Goal: Communication & Community: Answer question/provide support

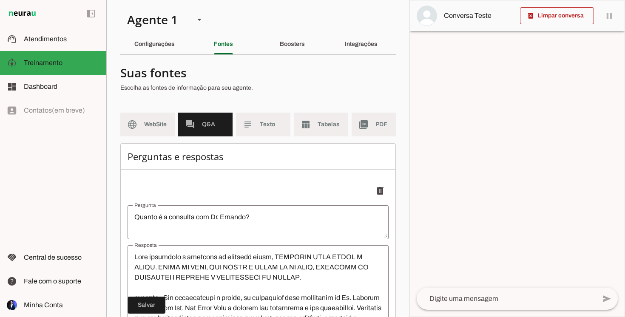
scroll to position [235, 0]
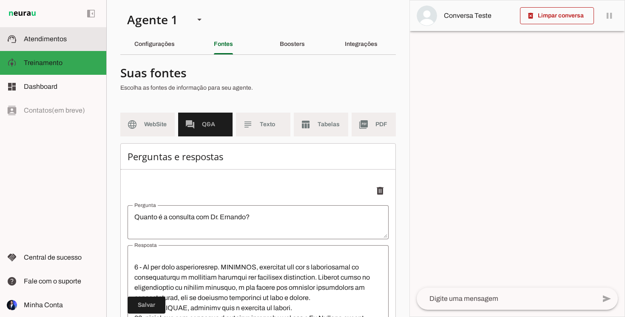
click at [84, 41] on slot at bounding box center [62, 39] width 76 height 10
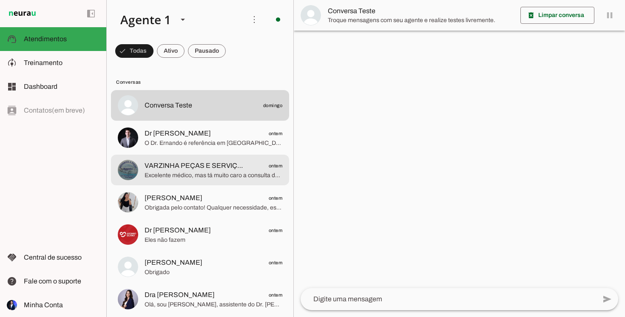
click at [153, 167] on span "VARZINHA PEÇAS E SERVIÇOS" at bounding box center [194, 166] width 99 height 10
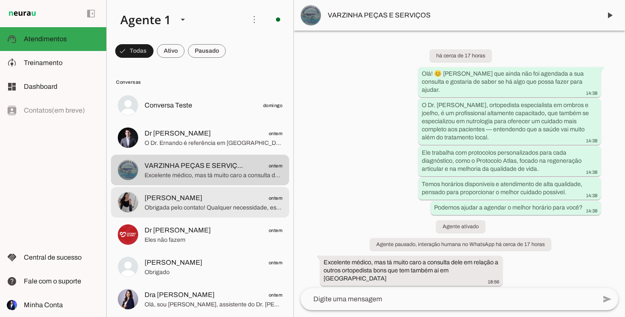
click at [202, 217] on md-item "[PERSON_NAME] ontem Obrigada pelo contato! Qualquer necessidade, estamos à disp…" at bounding box center [200, 202] width 178 height 31
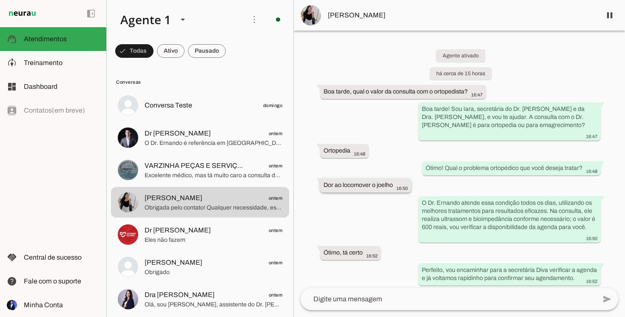
scroll to position [82, 0]
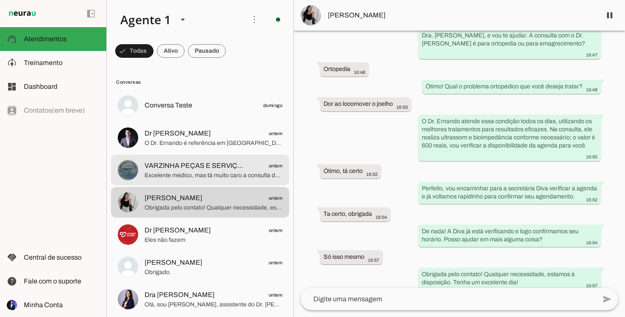
click at [205, 171] on span "VARZINHA PEÇAS E SERVIÇOS" at bounding box center [194, 166] width 99 height 10
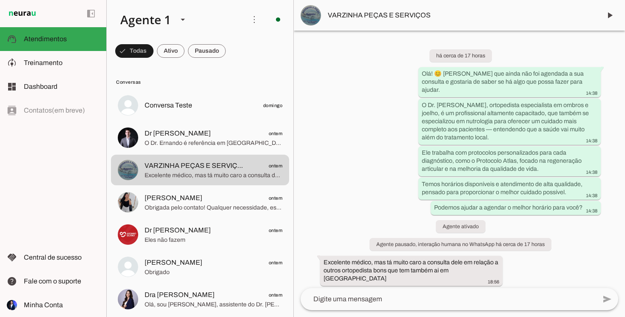
click at [499, 257] on div "há cerca de 17 horas Olá! 😊 [PERSON_NAME] que ainda não foi agendada a sua cons…" at bounding box center [459, 160] width 331 height 258
click at [0, 0] on slot "Agente pausado, interação humana no WhatsApp há cerca de 17 horas" at bounding box center [0, 0] width 0 height 0
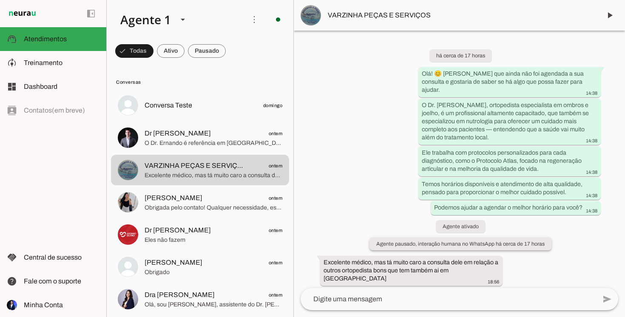
click at [0, 0] on slot "Agente pausado, interação humana no WhatsApp há cerca de 17 horas" at bounding box center [0, 0] width 0 height 0
click at [607, 14] on span at bounding box center [610, 15] width 20 height 20
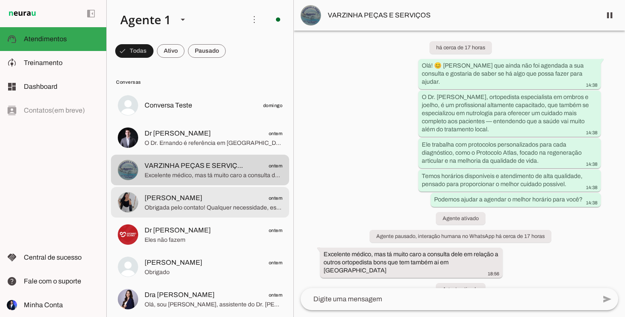
click at [208, 197] on span "[PERSON_NAME] ontem" at bounding box center [214, 198] width 138 height 11
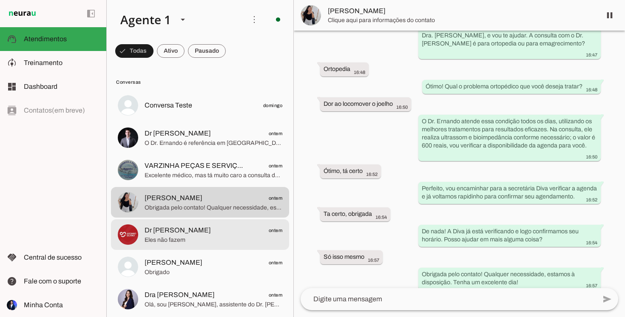
click at [194, 235] on span "Dr [PERSON_NAME] ontem" at bounding box center [214, 230] width 138 height 11
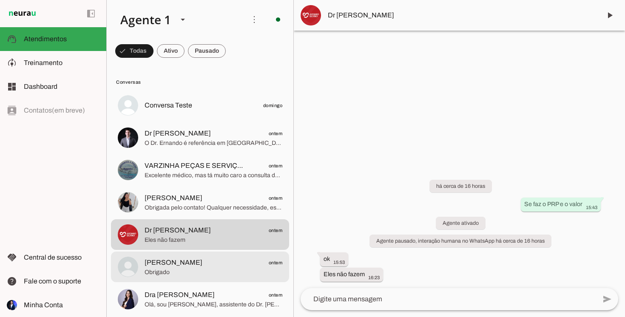
click at [184, 269] on span "Obrigado" at bounding box center [214, 272] width 138 height 9
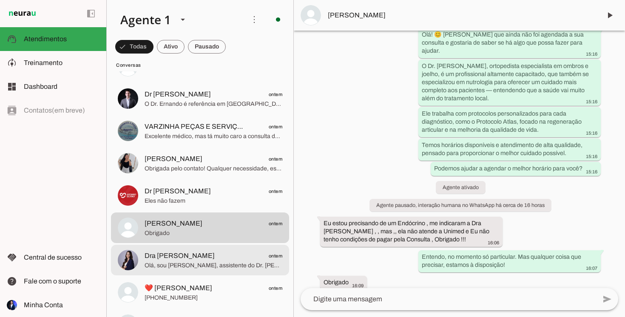
scroll to position [41, 0]
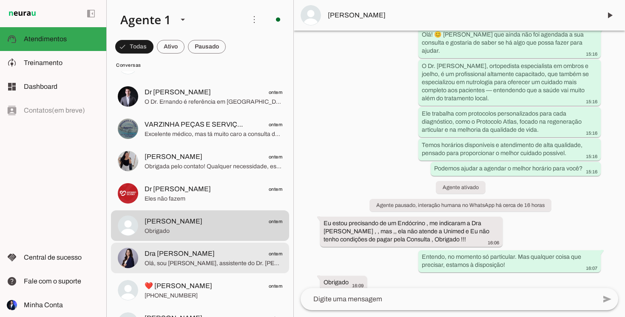
click at [184, 269] on md-item "Dra [PERSON_NAME] ontem [PERSON_NAME], sou [PERSON_NAME], assistente do Dr. [PE…" at bounding box center [200, 258] width 178 height 31
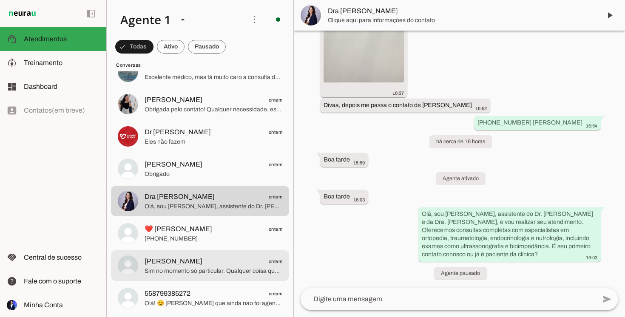
scroll to position [99, 0]
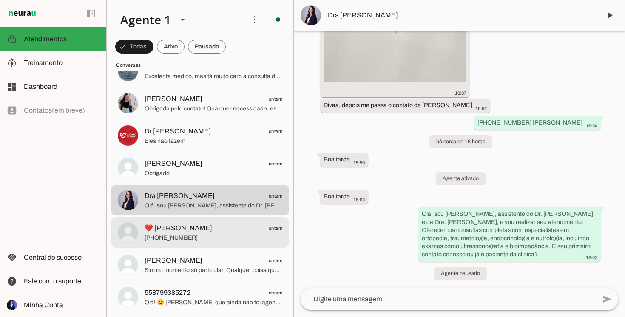
click at [187, 232] on span "❤️ [PERSON_NAME]" at bounding box center [179, 228] width 68 height 10
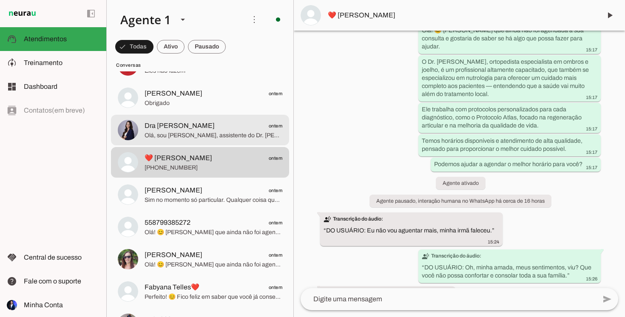
scroll to position [171, 0]
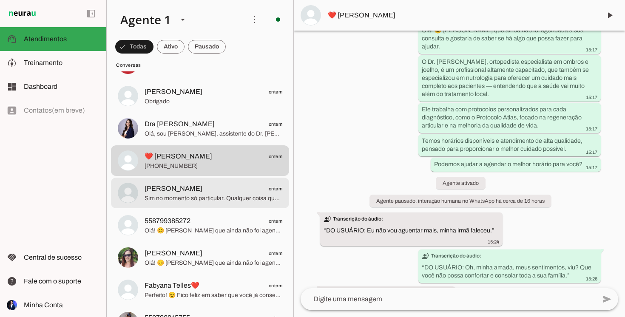
click at [199, 199] on span "Sim no momento só particular. Qualquer coisa que precisar, estamos à disposição!" at bounding box center [214, 198] width 138 height 9
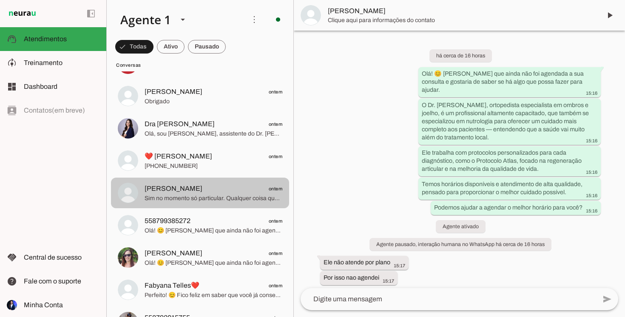
scroll to position [21, 0]
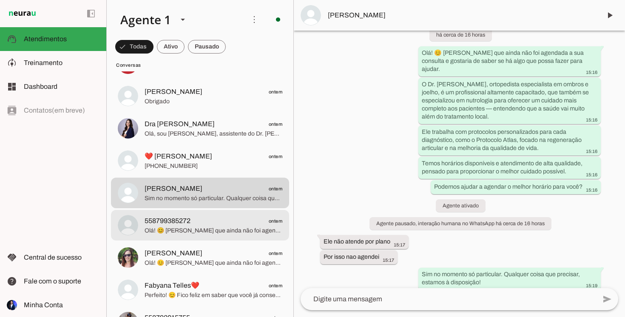
click at [191, 219] on span "558799385272" at bounding box center [168, 221] width 46 height 10
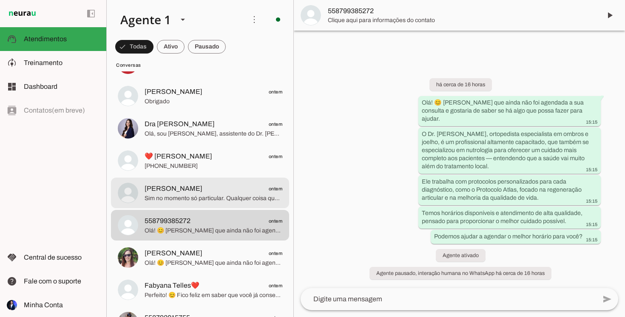
click at [185, 180] on md-item "[PERSON_NAME] ontem Sim no momento só particular. Qualquer coisa que precisar, …" at bounding box center [200, 193] width 178 height 31
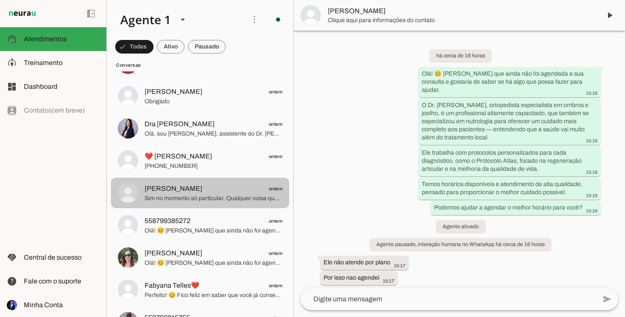
scroll to position [21, 0]
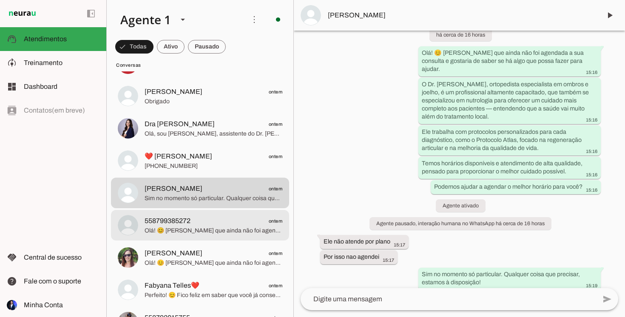
click at [180, 230] on span "Olá! 😊 [PERSON_NAME] que ainda não foi agendada a sua consulta e gostaria de sa…" at bounding box center [214, 231] width 138 height 9
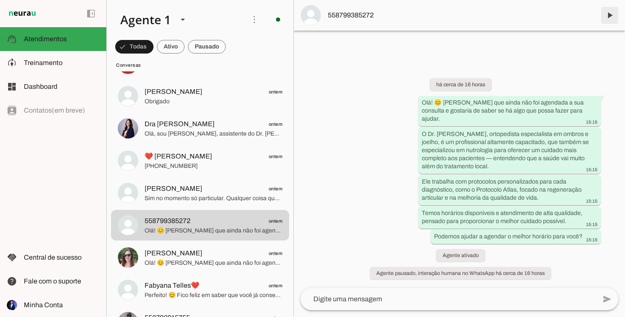
click at [611, 14] on span at bounding box center [610, 15] width 20 height 20
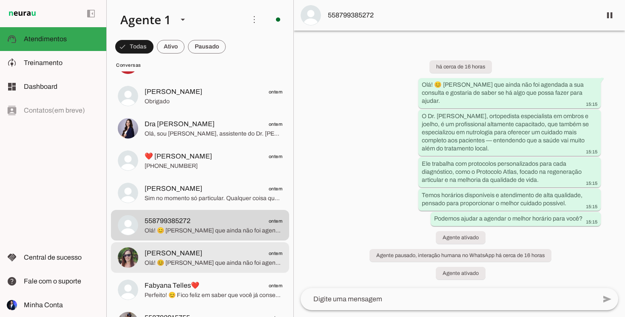
click at [204, 250] on span "[PERSON_NAME] ontem" at bounding box center [214, 253] width 138 height 11
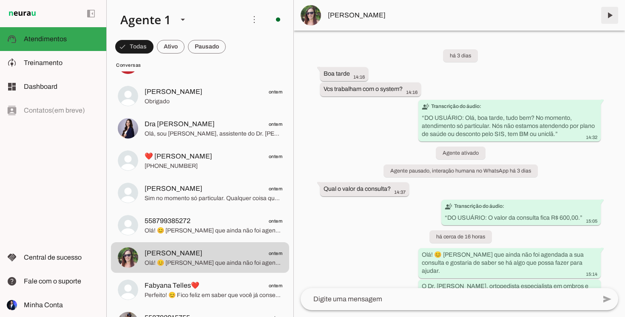
click at [609, 11] on span at bounding box center [610, 15] width 20 height 20
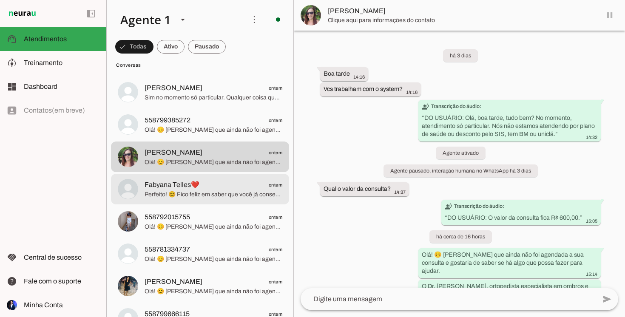
scroll to position [276, 0]
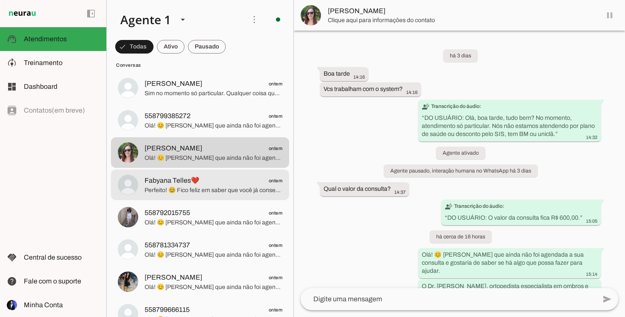
click at [195, 177] on span "Fabyana Telles❤️" at bounding box center [172, 181] width 55 height 10
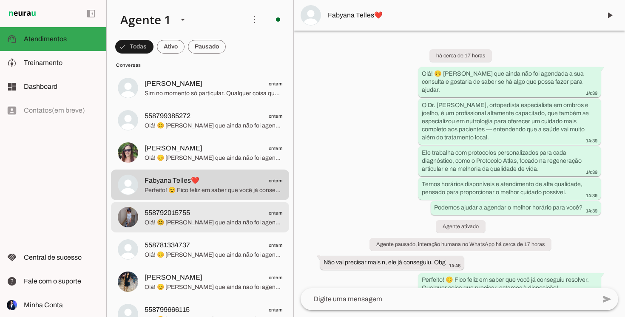
click at [203, 209] on span "558792015755 ontem" at bounding box center [214, 213] width 138 height 11
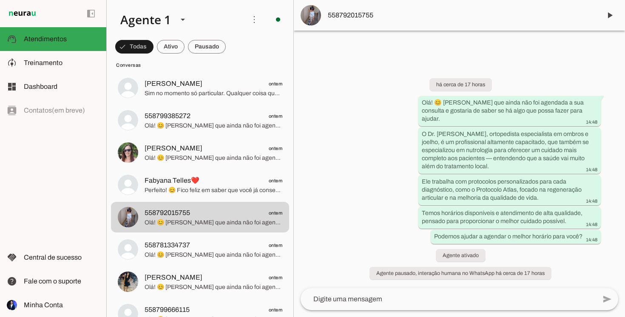
click at [314, 13] on img at bounding box center [311, 15] width 20 height 20
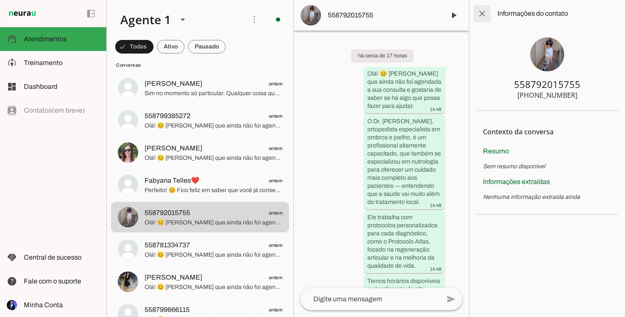
click at [485, 17] on span at bounding box center [482, 13] width 20 height 20
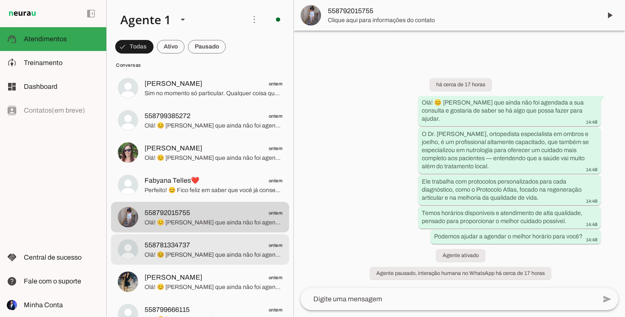
click at [207, 236] on md-item "558781334737 ontem Olá! 😊 [PERSON_NAME] que ainda não foi agendada a sua consul…" at bounding box center [200, 249] width 178 height 31
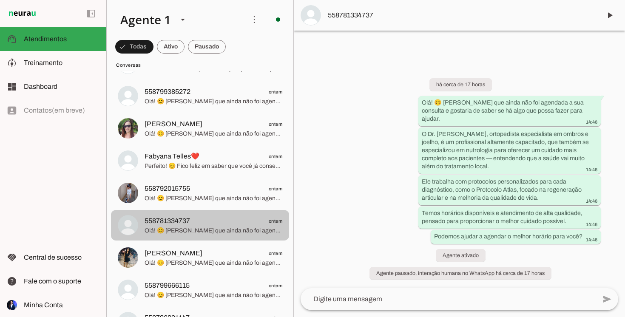
scroll to position [301, 0]
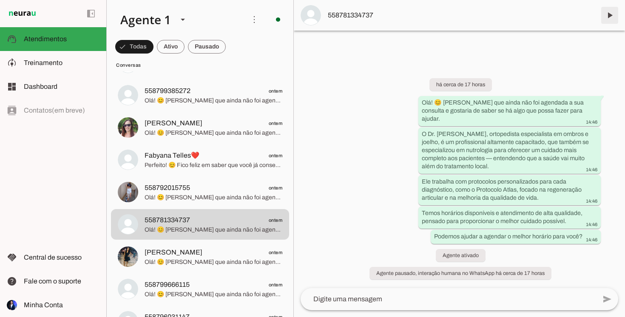
click at [612, 17] on span at bounding box center [610, 15] width 20 height 20
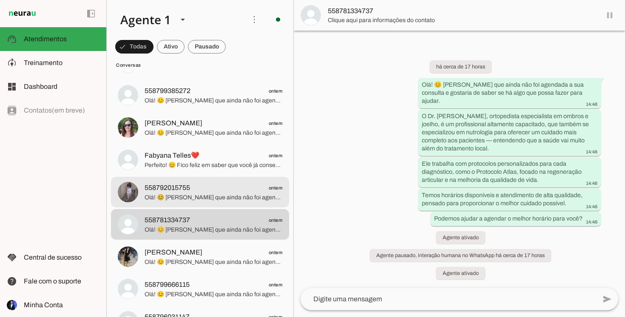
click at [223, 196] on span "Olá! 😊 [PERSON_NAME] que ainda não foi agendada a sua consulta e gostaria de sa…" at bounding box center [214, 198] width 138 height 9
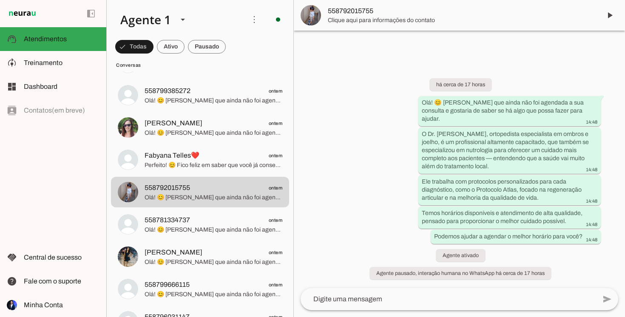
click at [562, 67] on div at bounding box center [459, 158] width 331 height 317
click at [612, 14] on span at bounding box center [610, 15] width 20 height 20
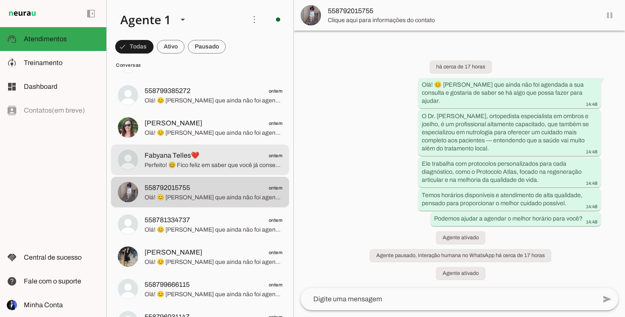
click at [167, 168] on span "Perfeito! 😊 Fico feliz em saber que você já conseguiu resolver. Qualquer coisa …" at bounding box center [214, 165] width 138 height 9
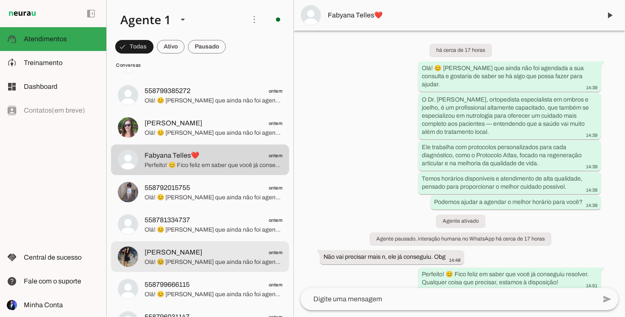
click at [191, 254] on span "[PERSON_NAME] ontem" at bounding box center [214, 253] width 138 height 11
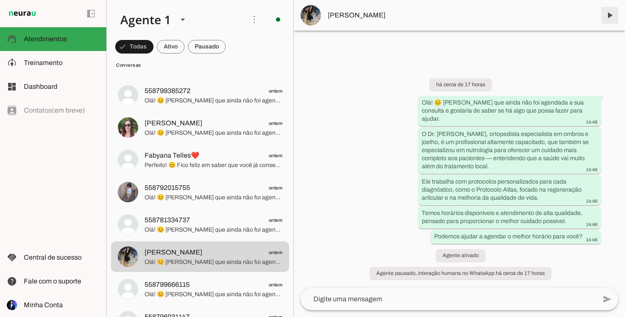
click at [612, 18] on span at bounding box center [610, 15] width 20 height 20
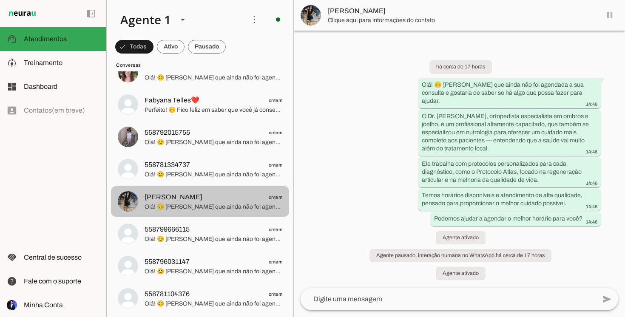
scroll to position [357, 0]
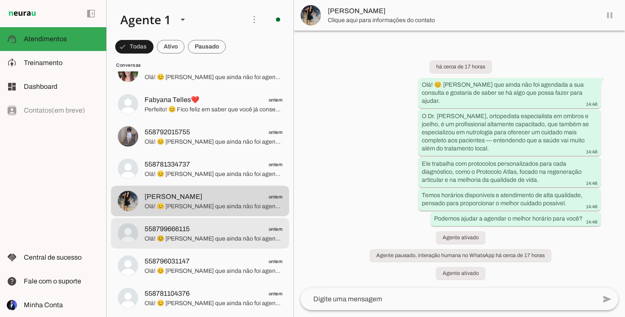
click at [201, 244] on md-item "558799666115 ontem Olá! 😊 [PERSON_NAME] que ainda não foi agendada a sua consul…" at bounding box center [200, 233] width 178 height 31
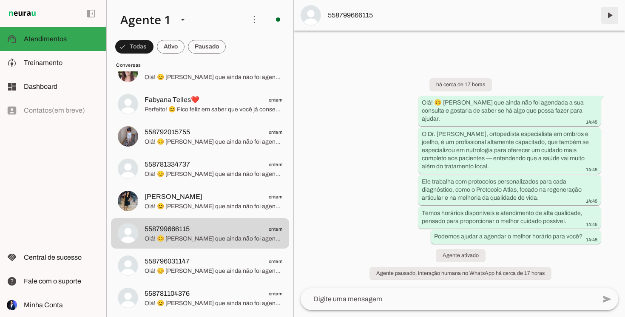
click at [607, 17] on span at bounding box center [610, 15] width 20 height 20
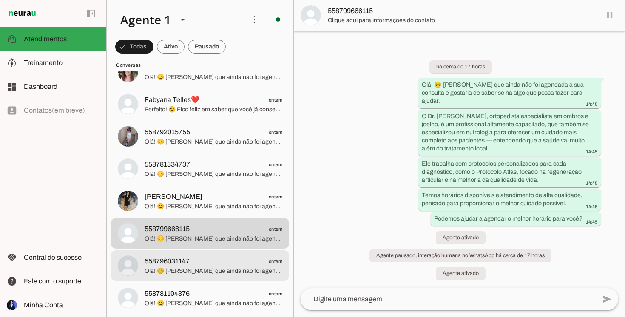
click at [204, 256] on div at bounding box center [214, 266] width 138 height 21
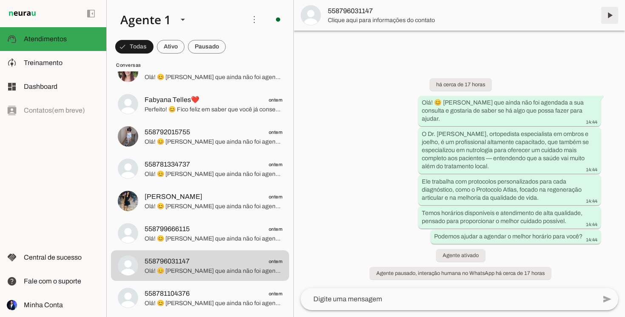
click at [610, 11] on span at bounding box center [610, 15] width 20 height 20
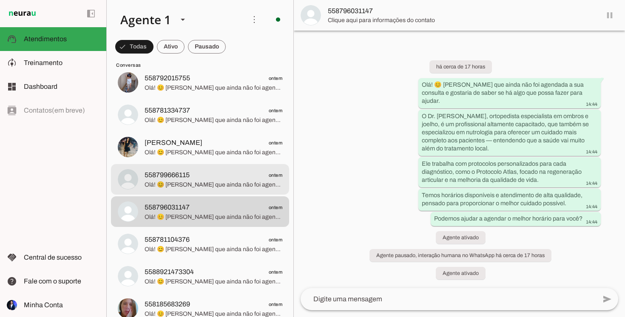
scroll to position [413, 0]
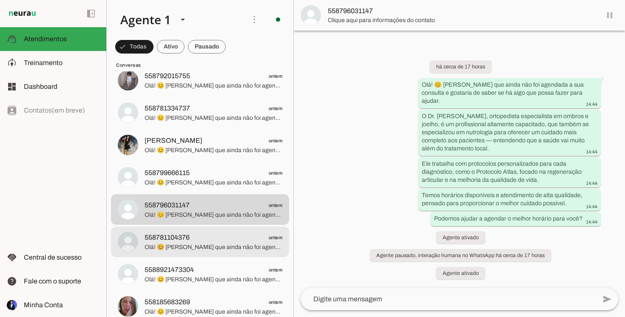
click at [193, 246] on span "Olá! 😊 [PERSON_NAME] que ainda não foi agendada a sua consulta e gostaria de sa…" at bounding box center [214, 247] width 138 height 9
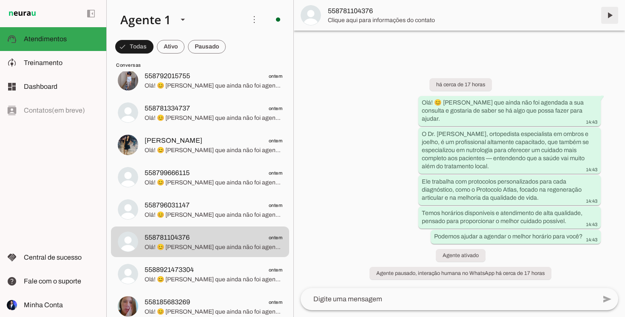
click at [611, 14] on span at bounding box center [610, 15] width 20 height 20
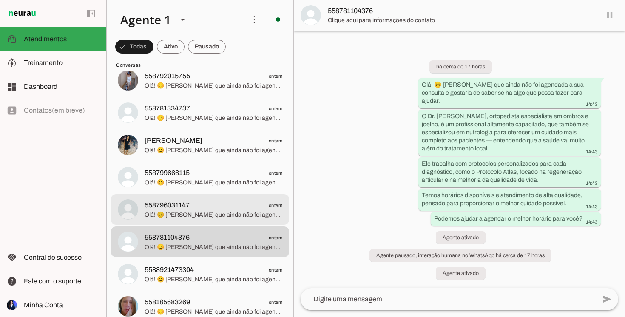
scroll to position [459, 0]
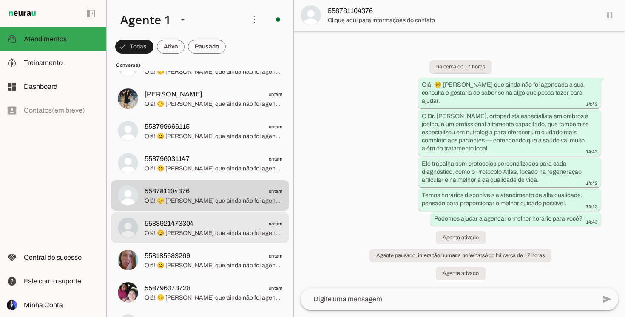
click at [198, 237] on span "Olá! 😊 [PERSON_NAME] que ainda não foi agendada a sua consulta e gostaria de sa…" at bounding box center [214, 233] width 138 height 9
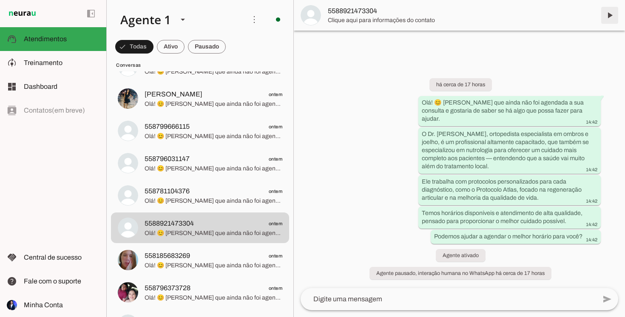
click at [607, 14] on span at bounding box center [610, 15] width 20 height 20
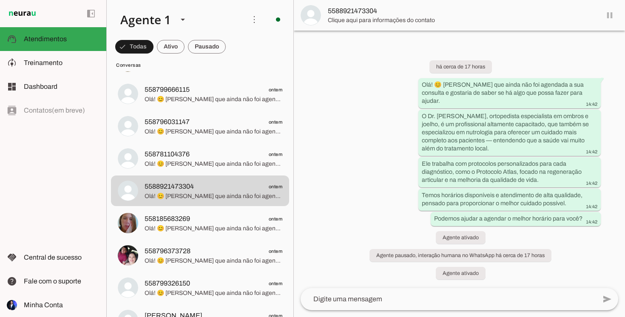
scroll to position [497, 0]
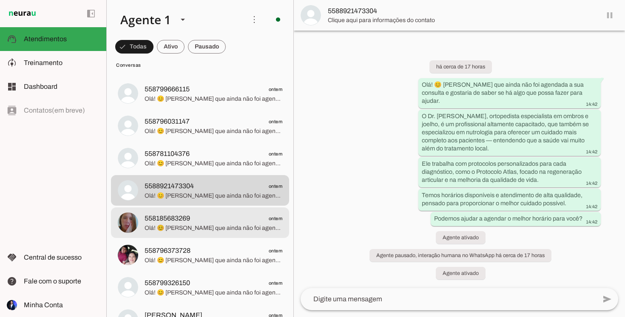
click at [194, 213] on div at bounding box center [214, 223] width 138 height 21
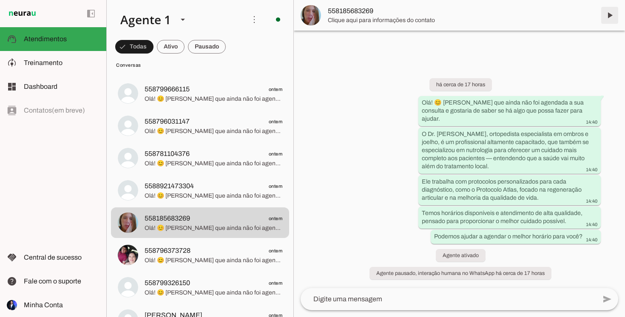
click at [610, 13] on span at bounding box center [610, 15] width 20 height 20
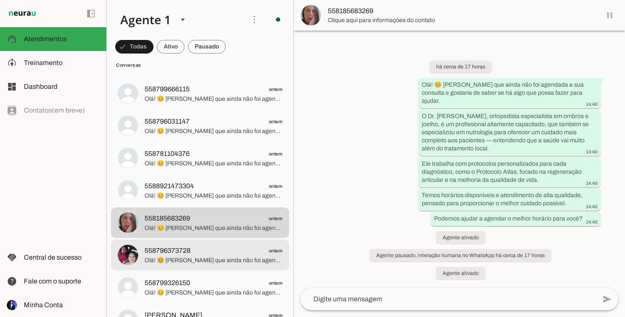
click at [157, 252] on span "558796373728" at bounding box center [168, 251] width 46 height 10
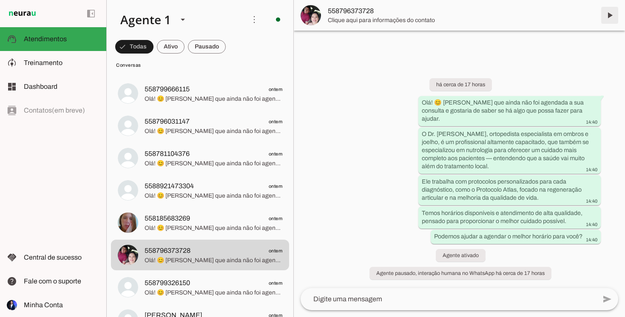
click at [610, 14] on span at bounding box center [610, 15] width 20 height 20
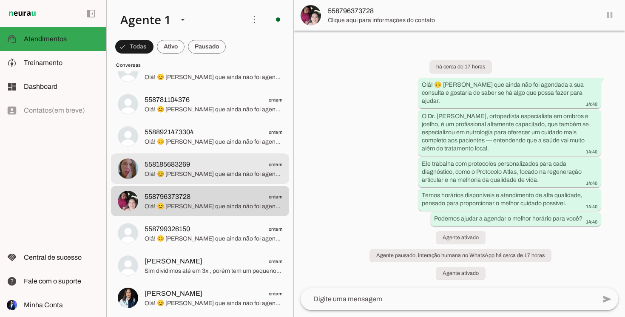
scroll to position [556, 0]
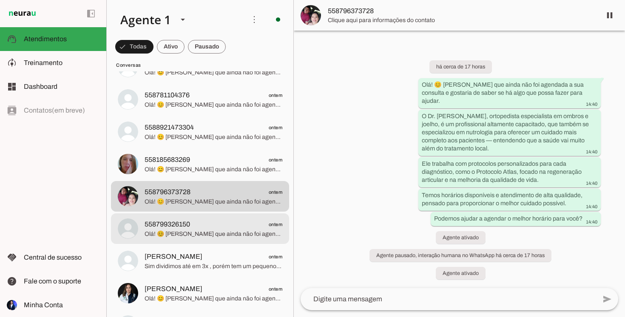
click at [175, 230] on span "Olá! 😊 [PERSON_NAME] que ainda não foi agendada a sua consulta e gostaria de sa…" at bounding box center [214, 234] width 138 height 9
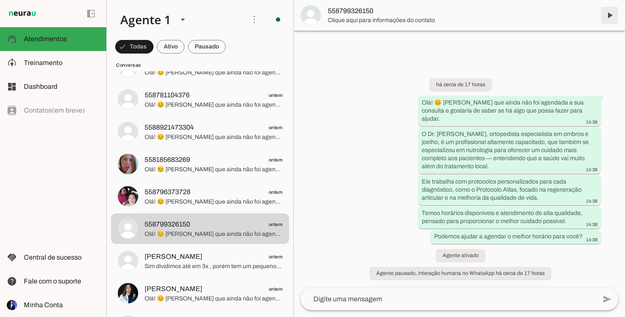
click at [613, 14] on span at bounding box center [610, 15] width 20 height 20
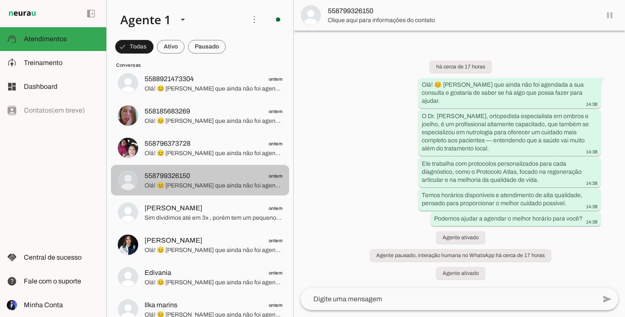
scroll to position [613, 0]
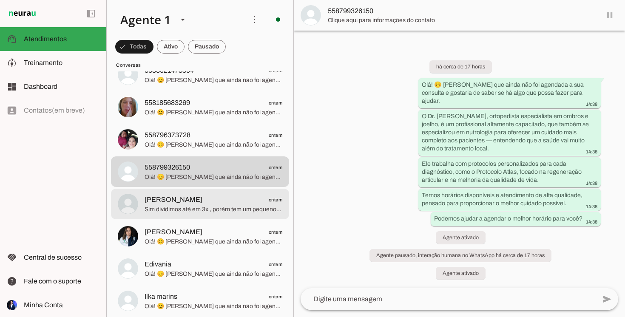
click at [155, 203] on span "[PERSON_NAME]" at bounding box center [174, 200] width 58 height 10
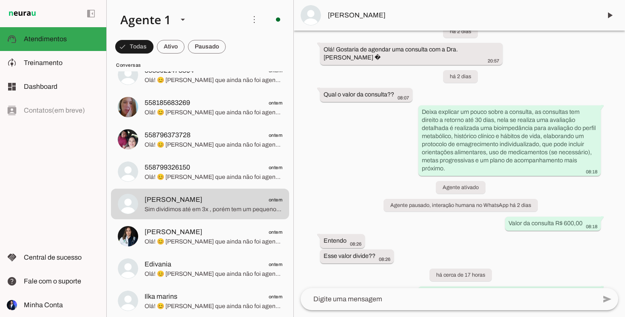
scroll to position [51, 0]
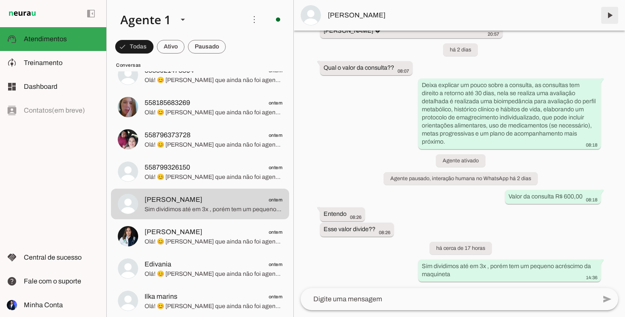
click at [610, 11] on span at bounding box center [610, 15] width 20 height 20
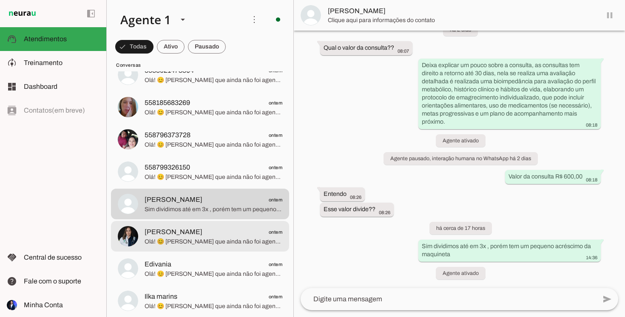
click at [180, 233] on span "[PERSON_NAME] ontem" at bounding box center [214, 232] width 138 height 11
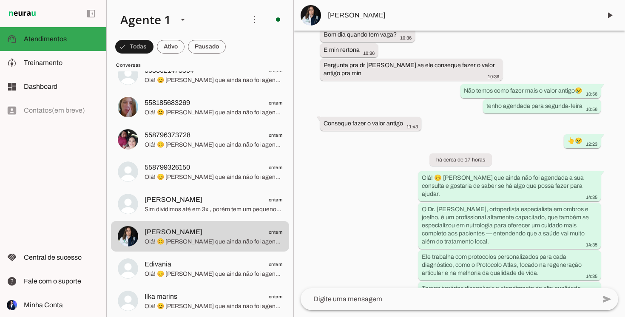
scroll to position [413, 0]
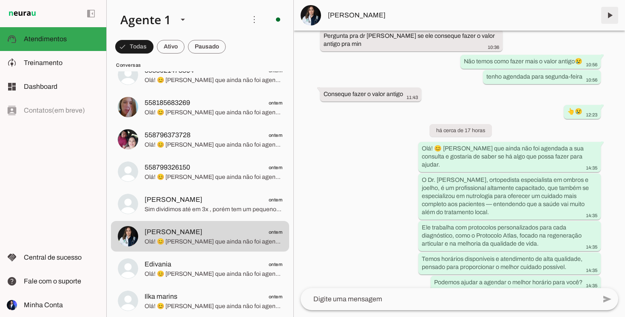
click at [610, 15] on span at bounding box center [610, 15] width 20 height 20
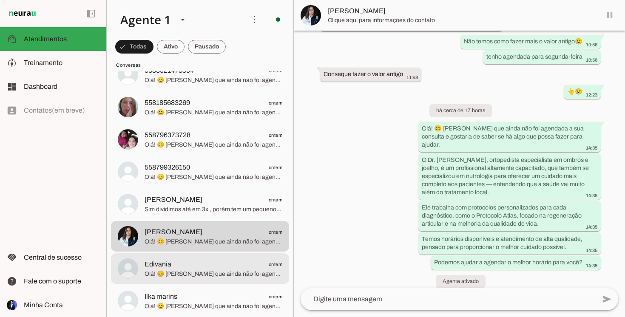
click at [160, 270] on span "Olá! 😊 [PERSON_NAME] que ainda não foi agendada a sua consulta e gostaria de sa…" at bounding box center [214, 274] width 138 height 9
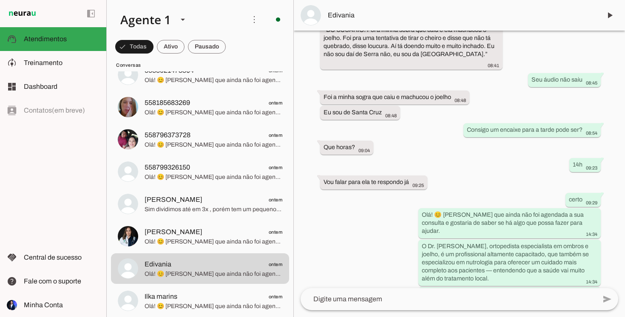
scroll to position [289, 0]
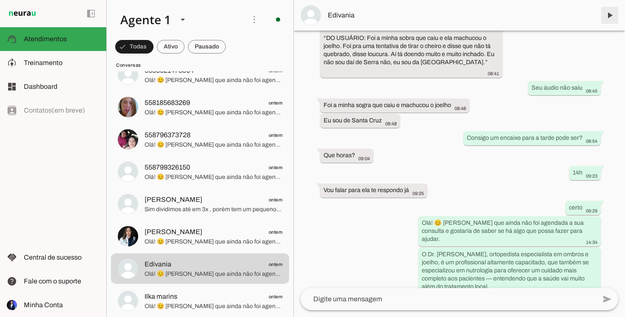
click at [615, 13] on span at bounding box center [610, 15] width 20 height 20
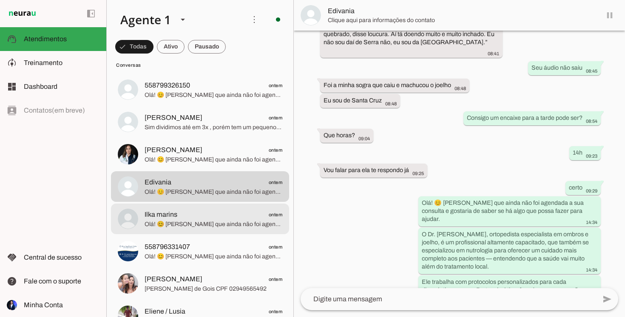
scroll to position [696, 0]
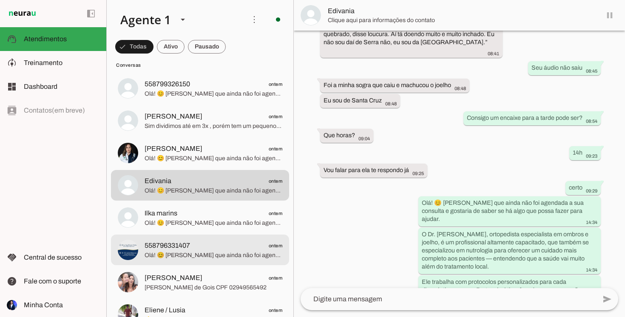
click at [178, 237] on md-item "558796331407 ontem Olá! 😊 [PERSON_NAME] que ainda não foi agendada a sua consul…" at bounding box center [200, 250] width 178 height 31
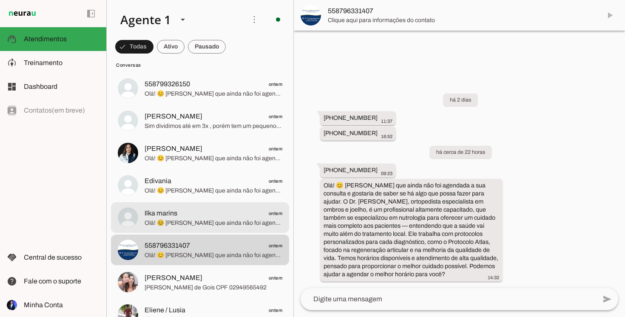
click at [192, 217] on span "Ilka marins ontem" at bounding box center [214, 213] width 138 height 11
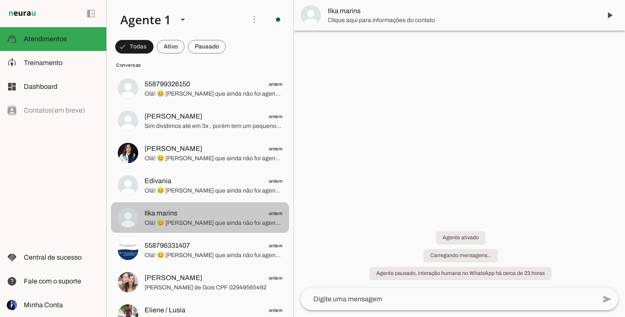
scroll to position [80, 0]
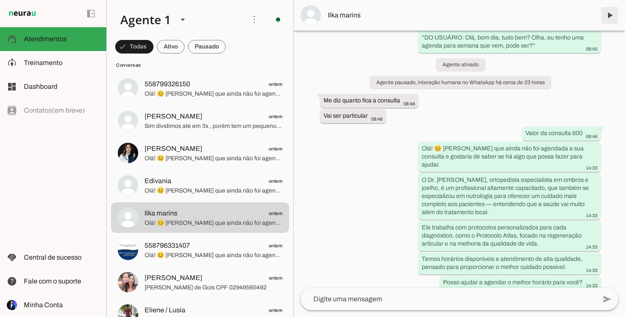
click at [610, 16] on span at bounding box center [610, 15] width 20 height 20
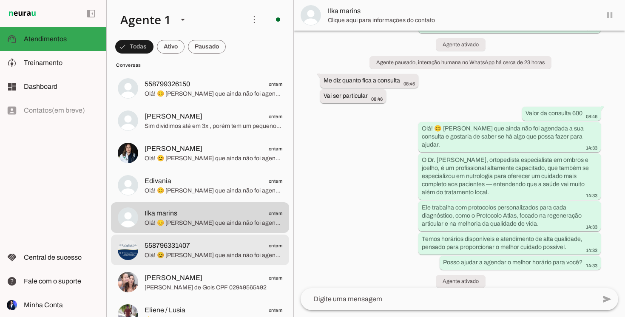
click at [164, 248] on span "558796331407" at bounding box center [168, 246] width 46 height 10
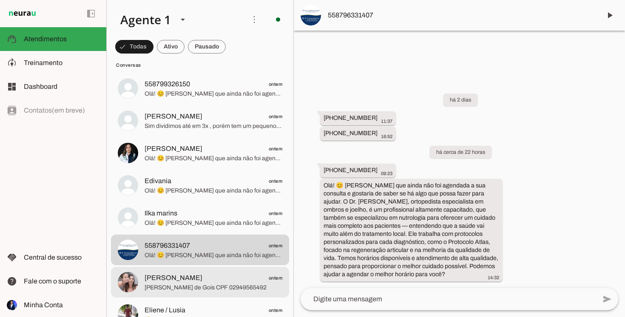
click at [201, 280] on span "[PERSON_NAME]" at bounding box center [174, 278] width 58 height 10
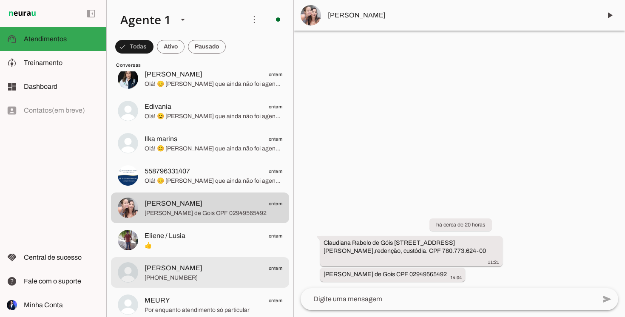
scroll to position [771, 0]
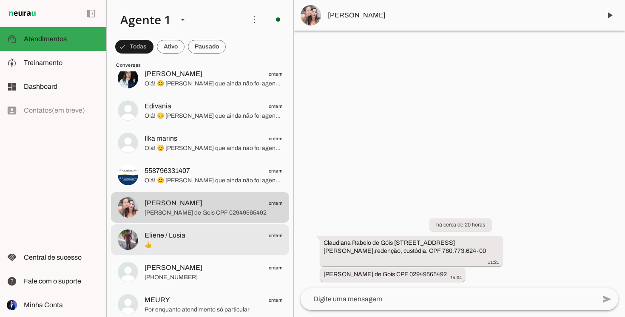
click at [194, 239] on span "Eliene / Lusia ontem" at bounding box center [214, 236] width 138 height 11
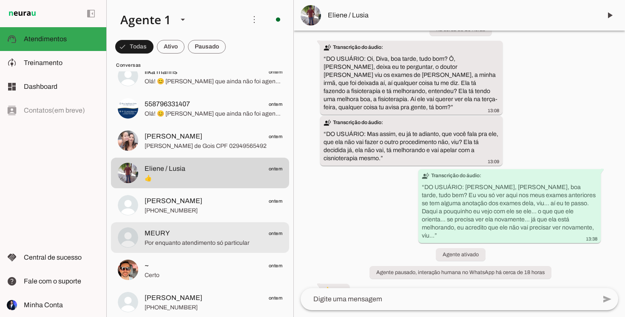
scroll to position [843, 0]
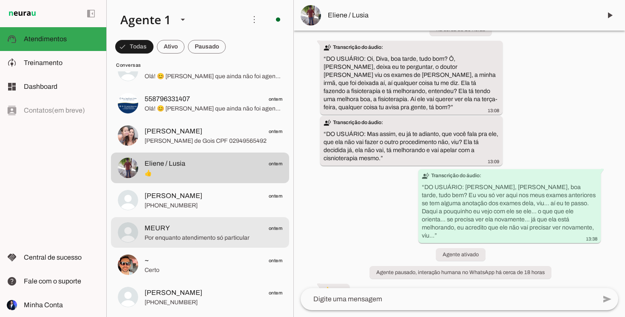
click at [194, 239] on span "Por enquanto atendimento só particular" at bounding box center [214, 238] width 138 height 9
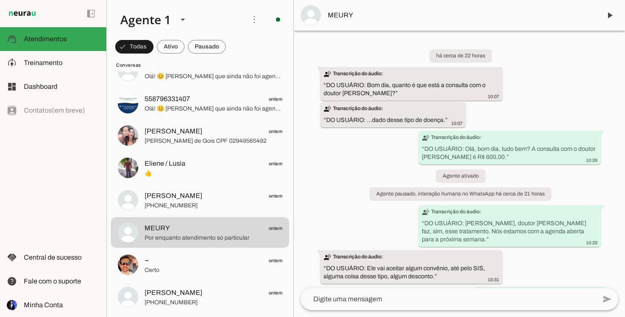
scroll to position [20, 0]
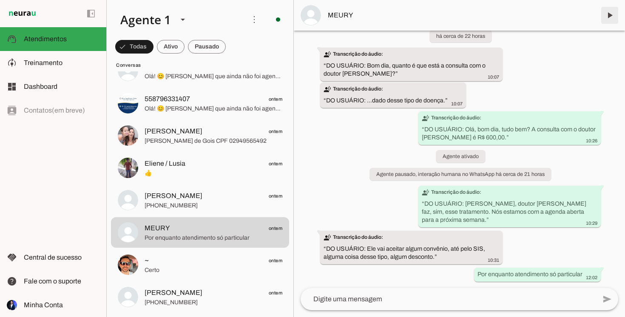
click at [605, 20] on span at bounding box center [610, 15] width 20 height 20
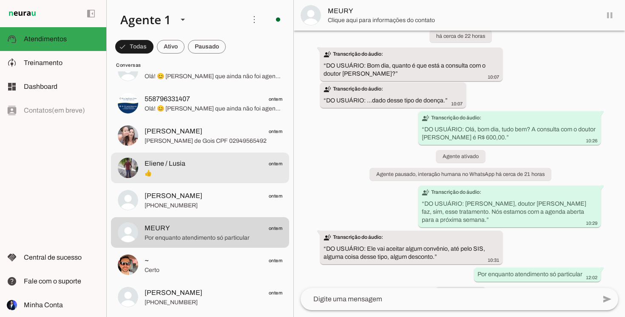
scroll to position [40, 0]
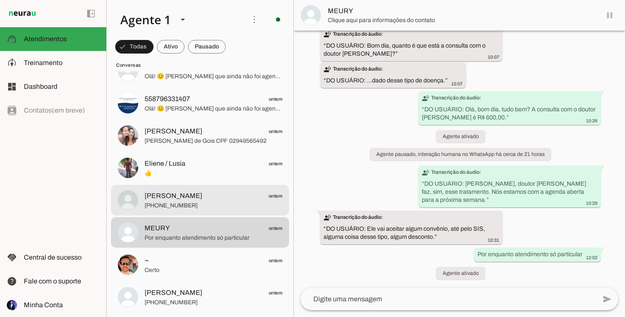
click at [185, 198] on span "[PERSON_NAME] ontem" at bounding box center [214, 196] width 138 height 11
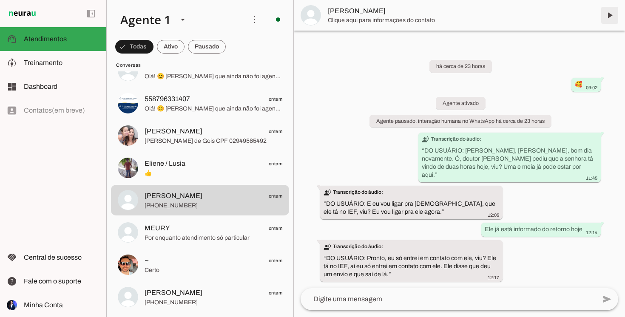
click at [608, 10] on span at bounding box center [610, 15] width 20 height 20
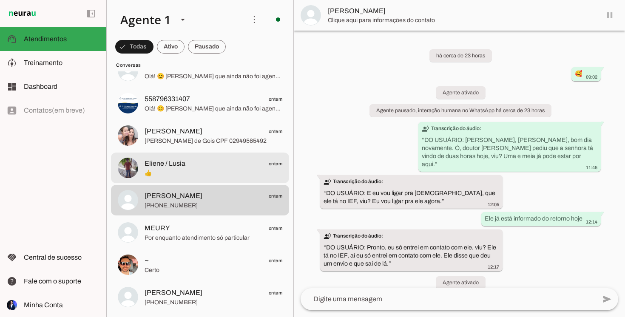
click at [215, 158] on div at bounding box center [214, 168] width 138 height 21
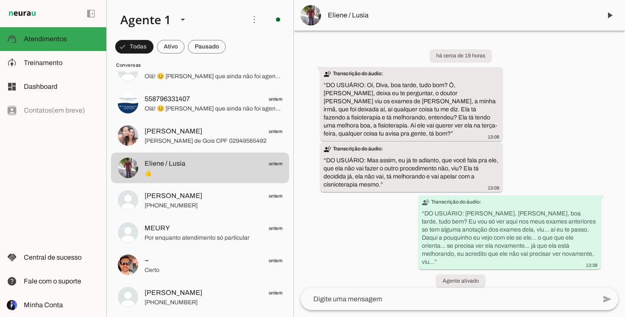
click at [354, 17] on span "Eliene / Lusia" at bounding box center [461, 15] width 267 height 10
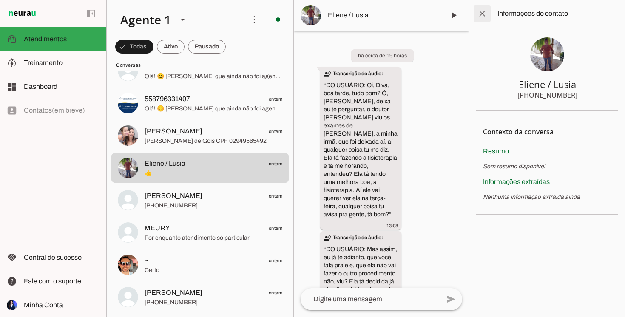
click at [482, 17] on span at bounding box center [482, 13] width 20 height 20
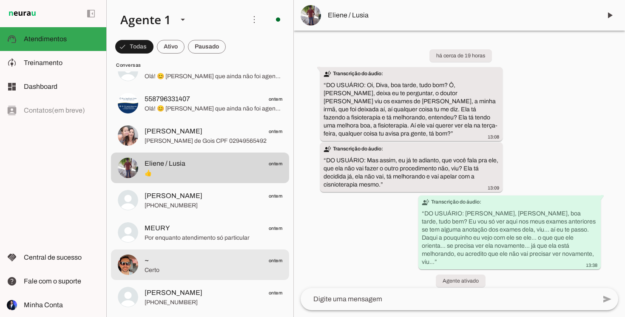
click at [197, 250] on md-item "~ ontem [GEOGRAPHIC_DATA]" at bounding box center [200, 265] width 178 height 31
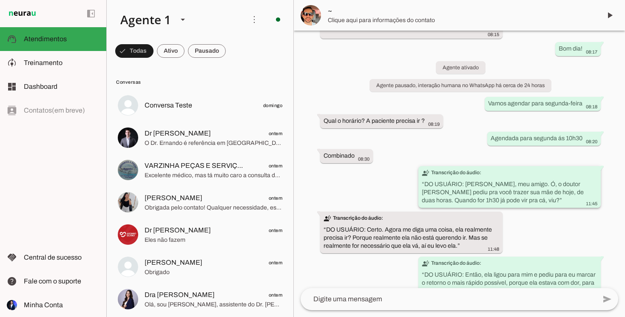
scroll to position [100, 0]
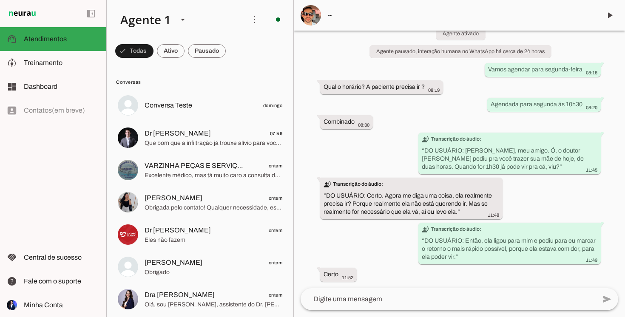
click at [312, 14] on img at bounding box center [311, 15] width 20 height 20
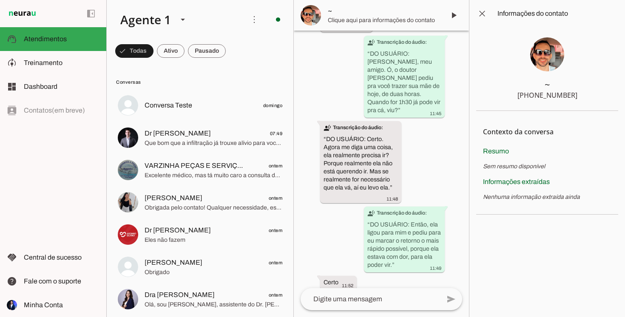
click at [550, 60] on img at bounding box center [547, 54] width 34 height 34
click at [547, 52] on img at bounding box center [547, 54] width 34 height 34
click at [483, 12] on span at bounding box center [482, 13] width 20 height 20
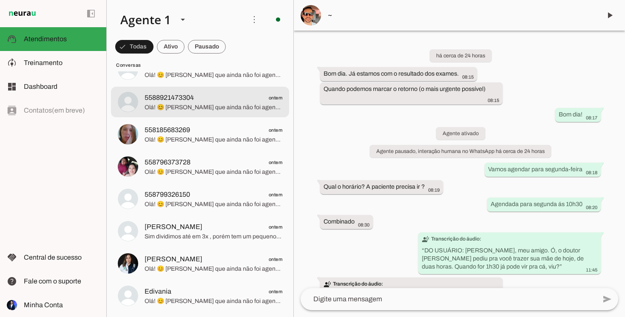
scroll to position [586, 0]
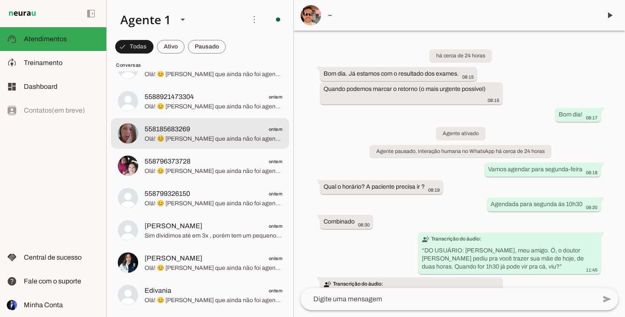
click at [202, 138] on span "Olá! 😊 [PERSON_NAME] que ainda não foi agendada a sua consulta e gostaria de sa…" at bounding box center [214, 139] width 138 height 9
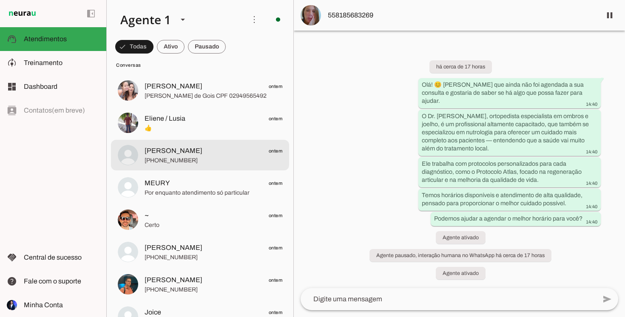
scroll to position [888, 0]
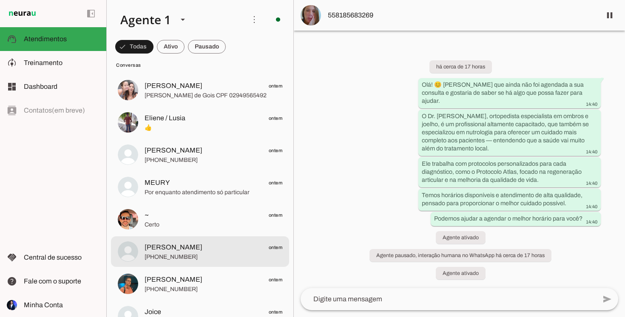
click at [209, 258] on span "[PHONE_NUMBER]" at bounding box center [214, 257] width 138 height 9
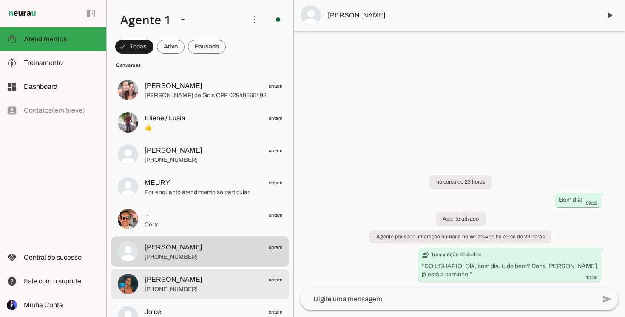
click at [201, 278] on span "[PERSON_NAME] ontem" at bounding box center [214, 280] width 138 height 11
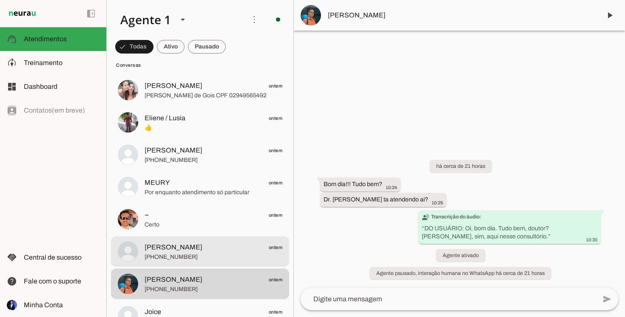
click at [217, 256] on span "[PHONE_NUMBER]" at bounding box center [214, 257] width 138 height 9
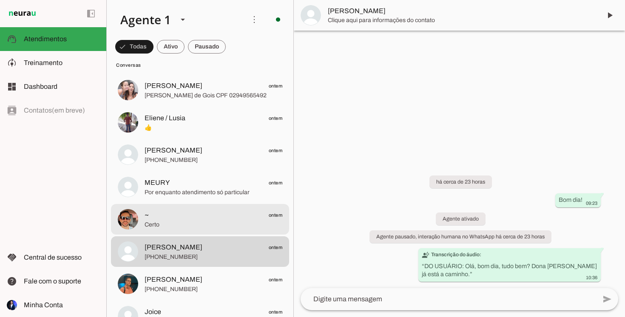
click at [209, 223] on span "Certo" at bounding box center [214, 225] width 138 height 9
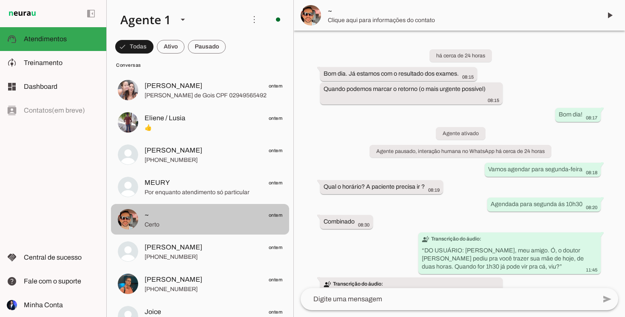
scroll to position [100, 0]
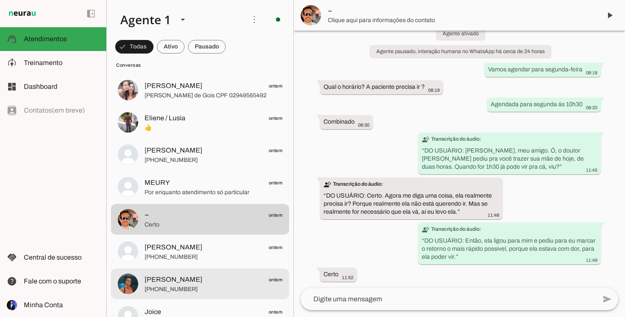
click at [200, 280] on span "[PERSON_NAME] ontem" at bounding box center [214, 280] width 138 height 11
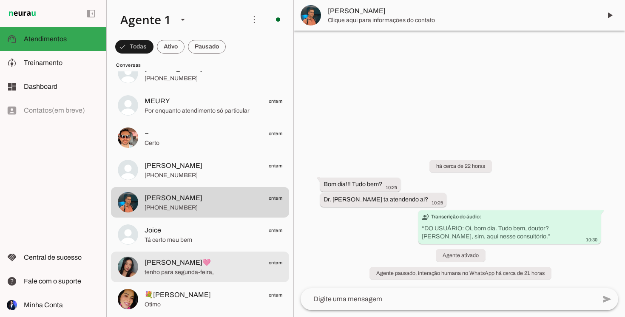
scroll to position [971, 0]
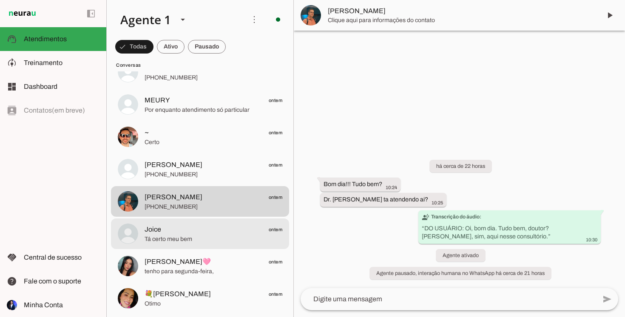
click at [204, 245] on md-item "Joice ontem Tá certo meu bem" at bounding box center [200, 234] width 178 height 31
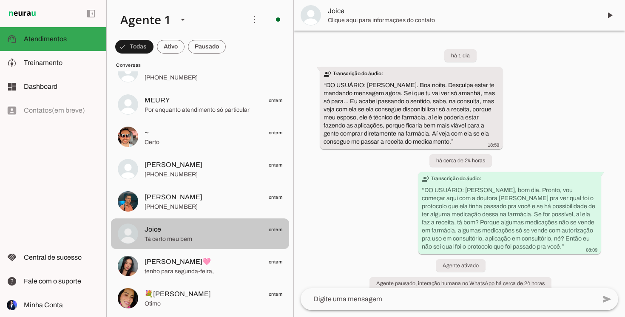
scroll to position [27, 0]
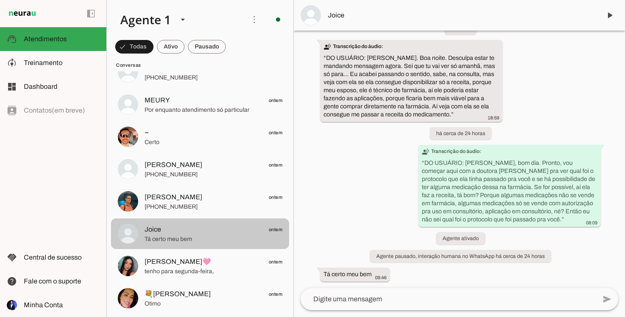
click at [208, 224] on div at bounding box center [214, 234] width 138 height 21
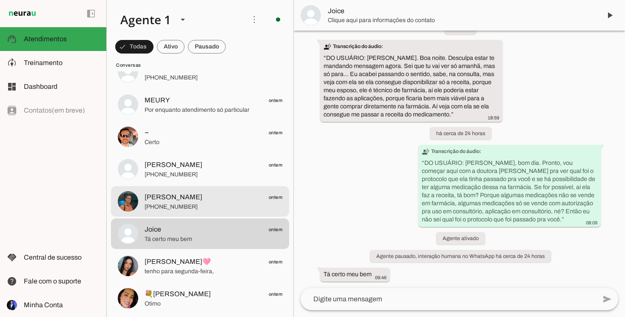
click at [212, 205] on span "[PHONE_NUMBER]" at bounding box center [214, 207] width 138 height 9
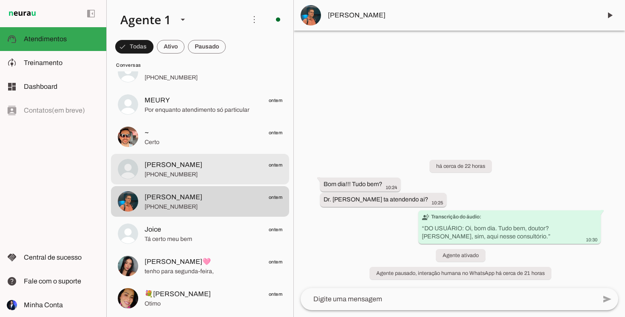
click at [224, 181] on md-item "[PERSON_NAME] ontem [PHONE_NUMBER]" at bounding box center [200, 169] width 178 height 31
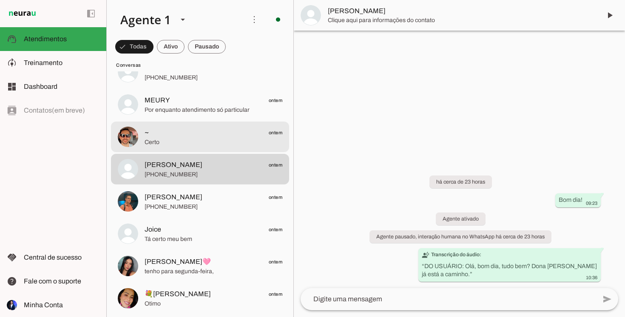
click at [227, 128] on span "~ ontem" at bounding box center [214, 133] width 138 height 11
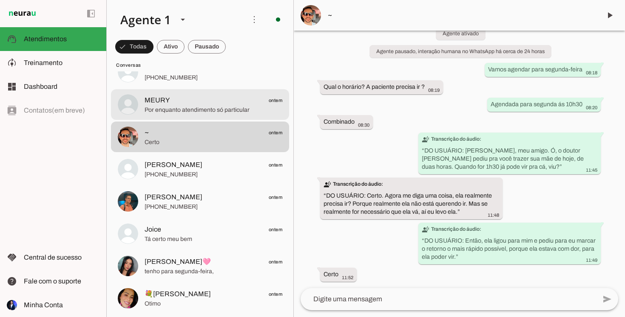
click at [231, 97] on span "MEURY ontem" at bounding box center [214, 100] width 138 height 11
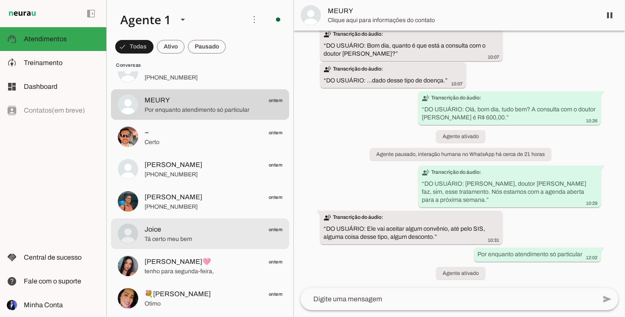
click at [213, 231] on span "Joice ontem" at bounding box center [214, 230] width 138 height 11
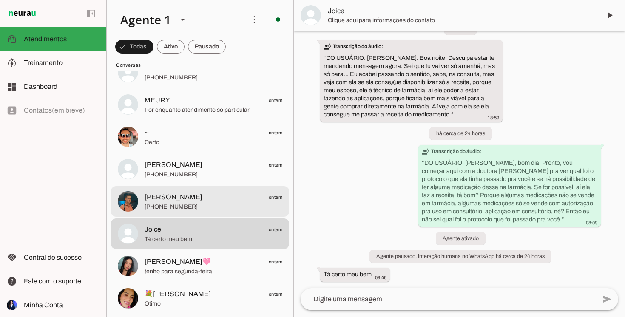
click at [213, 197] on span "[PERSON_NAME] ontem" at bounding box center [214, 197] width 138 height 11
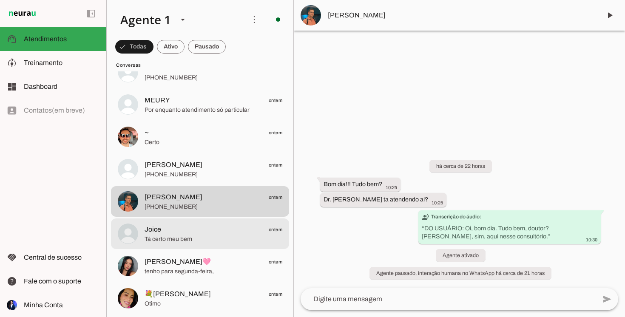
click at [206, 228] on span "Joice ontem" at bounding box center [214, 230] width 138 height 11
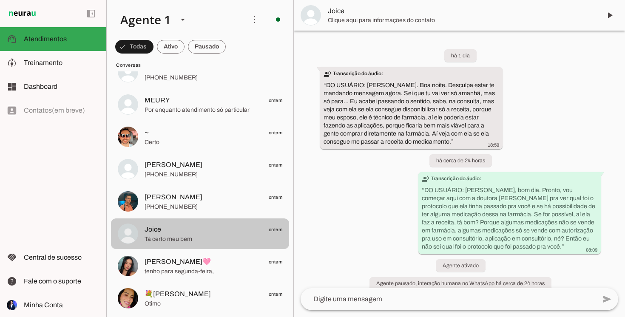
scroll to position [27, 0]
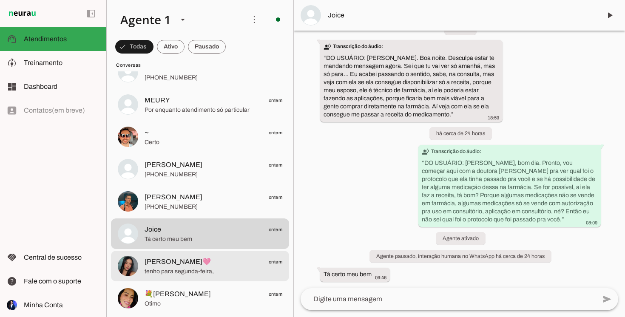
click at [222, 266] on span "[PERSON_NAME]🩷 ontem" at bounding box center [214, 262] width 138 height 11
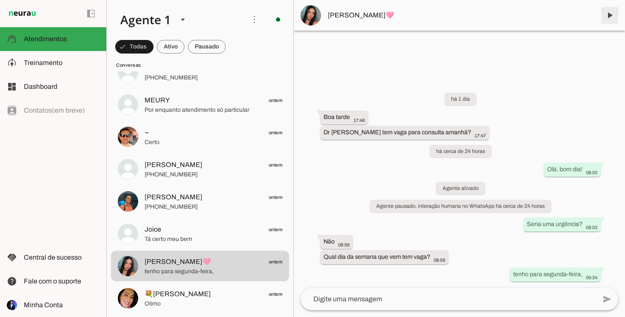
click at [610, 19] on span at bounding box center [610, 15] width 20 height 20
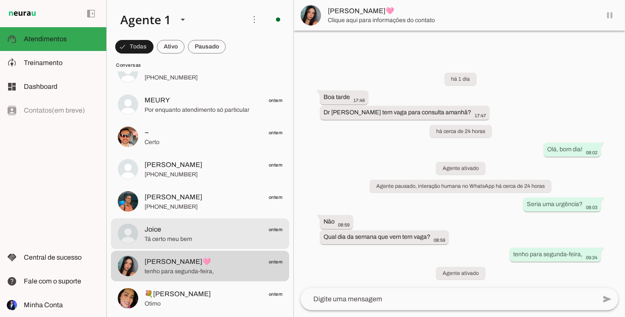
click at [222, 233] on span "Joice ontem" at bounding box center [214, 230] width 138 height 11
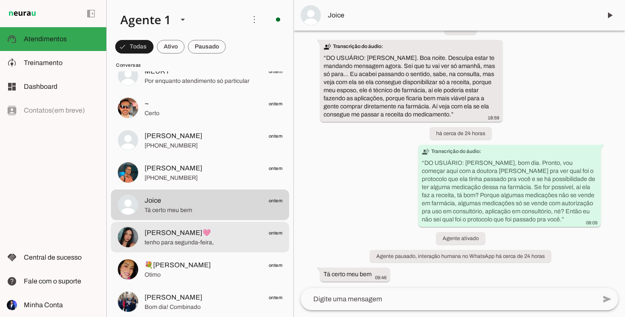
scroll to position [1008, 0]
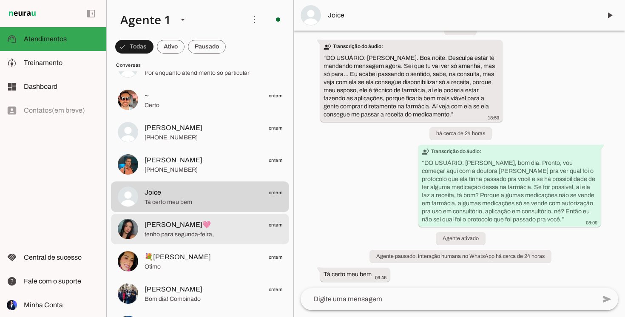
click at [147, 235] on span "tenho para segunda-feira," at bounding box center [214, 235] width 138 height 9
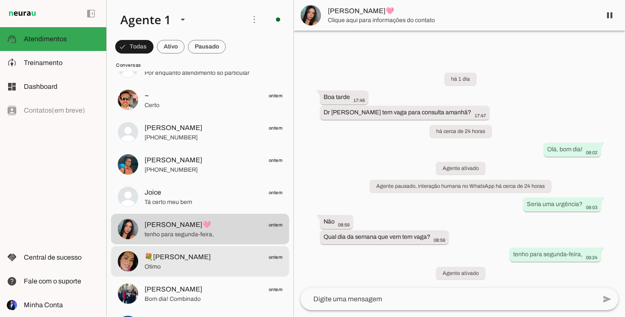
click at [164, 255] on span "💐[PERSON_NAME]" at bounding box center [178, 257] width 66 height 10
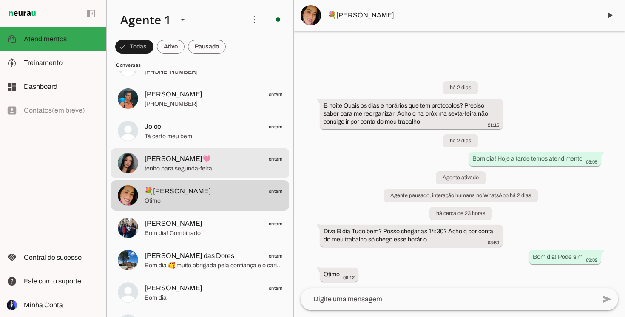
scroll to position [1076, 0]
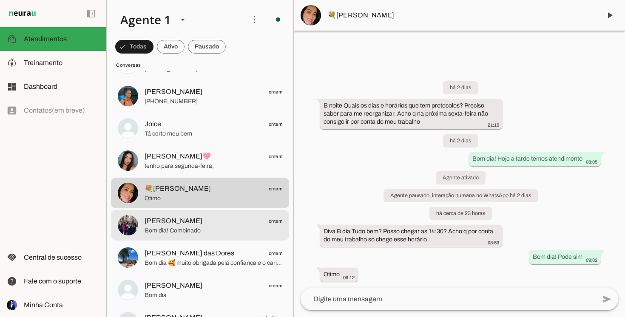
click at [198, 220] on span "[PERSON_NAME] ontem" at bounding box center [214, 221] width 138 height 11
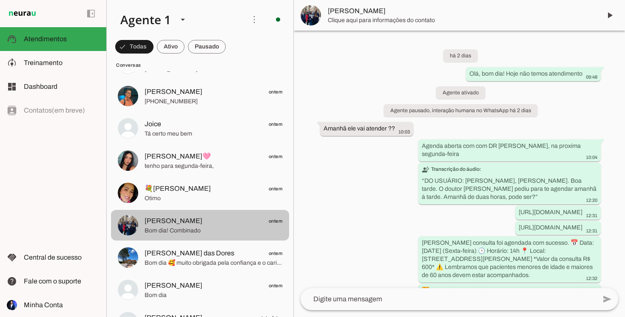
scroll to position [174, 0]
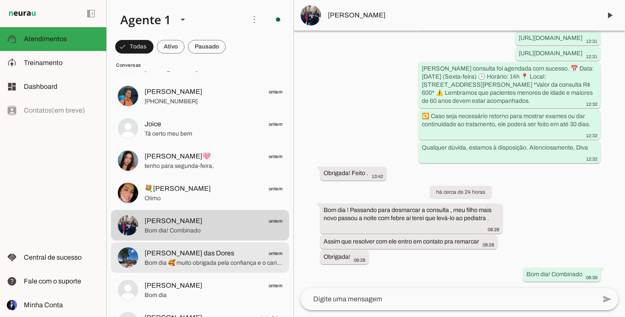
click at [214, 265] on span "Bom dia 🥰 muito obrigada pela confiança e o carinho." at bounding box center [214, 263] width 138 height 9
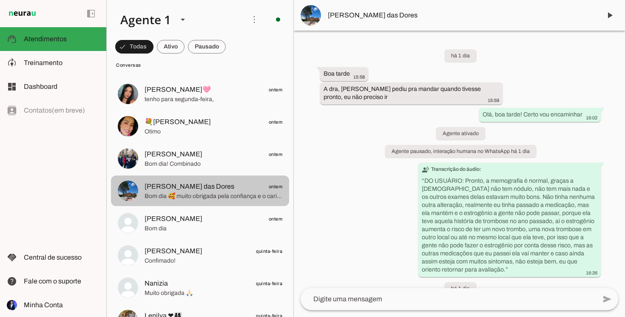
scroll to position [1147, 0]
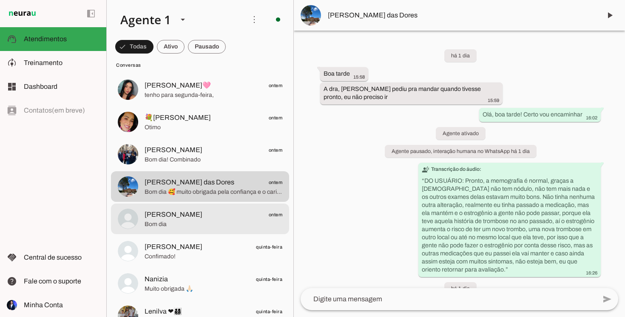
click at [177, 213] on span "[PERSON_NAME]" at bounding box center [174, 215] width 58 height 10
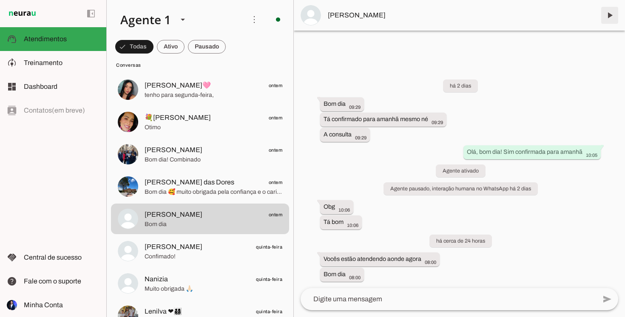
click at [608, 17] on span at bounding box center [610, 15] width 20 height 20
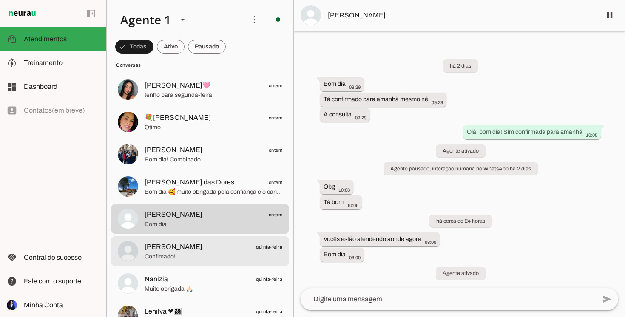
click at [148, 253] on span "Confimado!" at bounding box center [214, 257] width 138 height 9
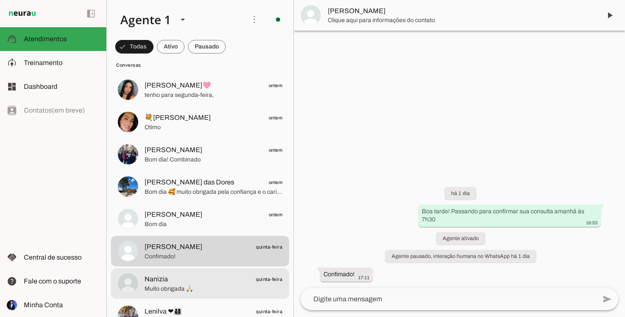
click at [171, 274] on div at bounding box center [214, 284] width 138 height 21
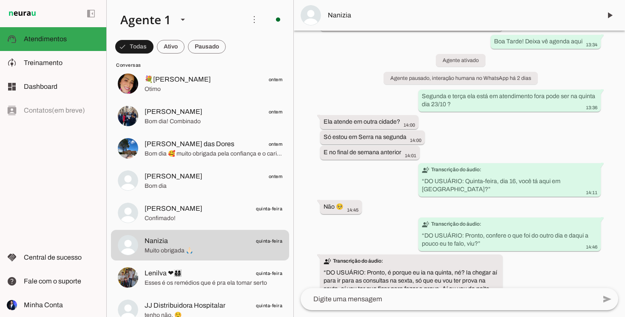
scroll to position [115, 0]
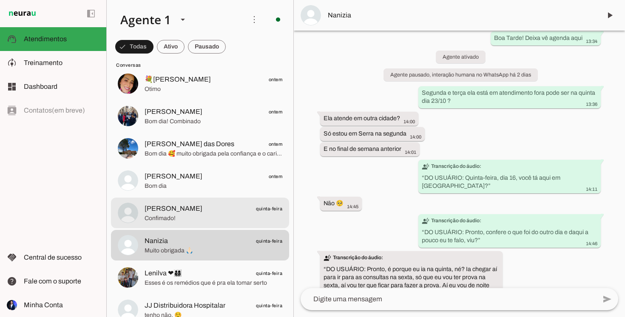
click at [190, 205] on span "[PERSON_NAME] quinta-feira" at bounding box center [214, 209] width 138 height 11
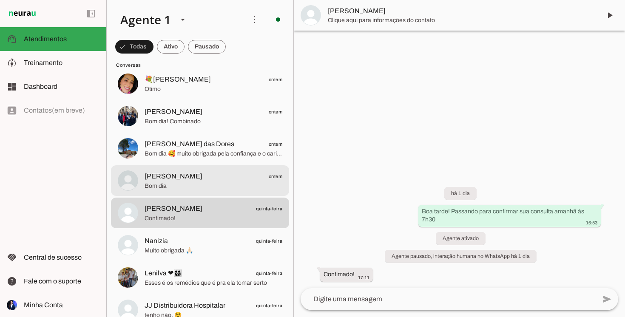
click at [188, 182] on span "Bom dia" at bounding box center [214, 186] width 138 height 9
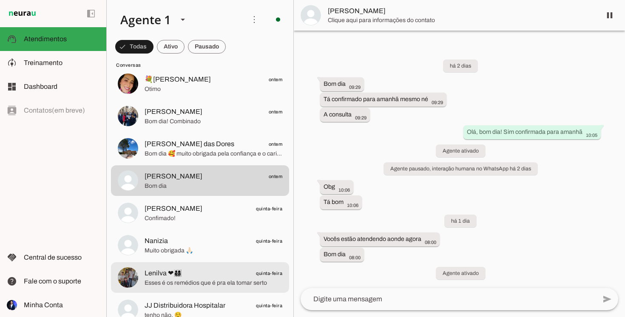
click at [205, 274] on span "Lenilva ❤👨‍👩‍👦‍👦 quinta-feira" at bounding box center [214, 273] width 138 height 11
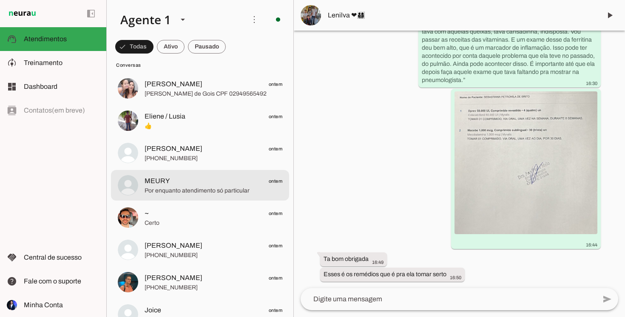
scroll to position [888, 0]
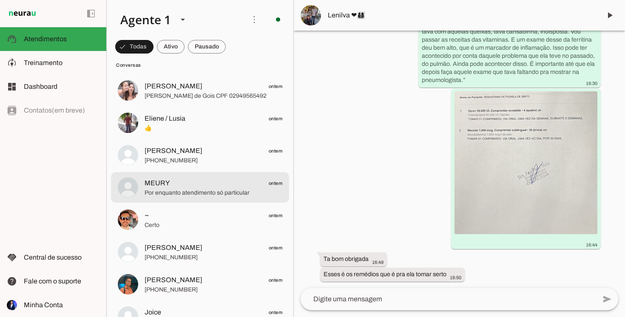
click at [191, 174] on md-item "MEURY ontem Por enquanto atendimento só particular" at bounding box center [200, 187] width 178 height 31
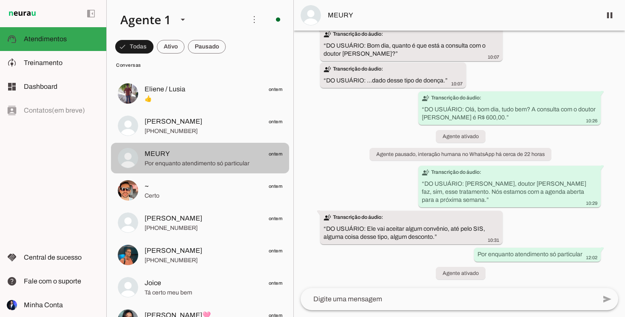
scroll to position [920, 0]
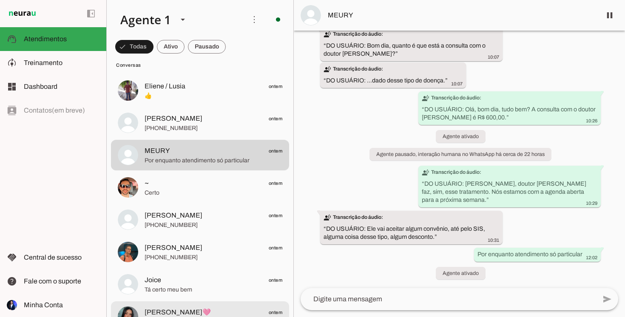
click at [187, 305] on md-item "[PERSON_NAME]🩷 ontem tenho para segunda-feira," at bounding box center [200, 317] width 178 height 31
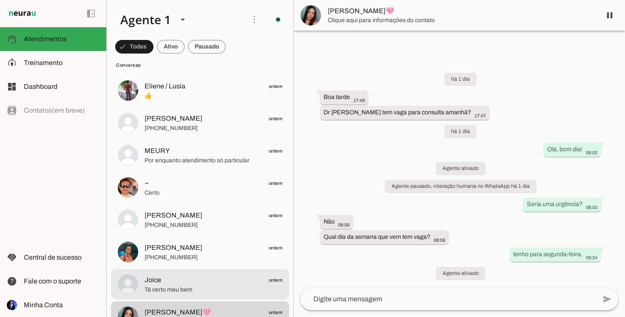
click at [192, 291] on span "Tá certo meu bem" at bounding box center [214, 290] width 138 height 9
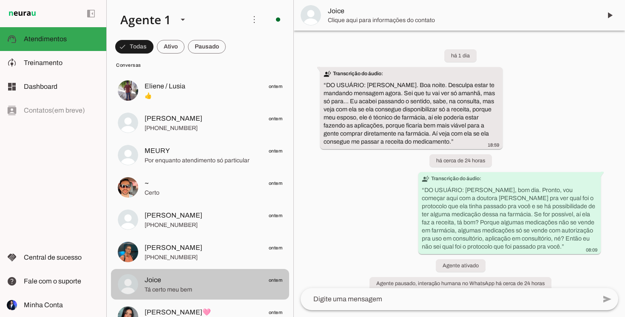
scroll to position [27, 0]
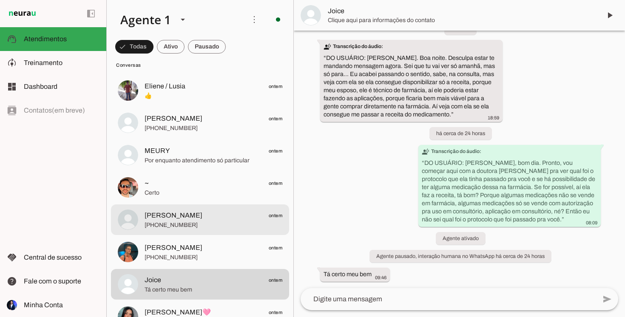
click at [200, 216] on span "[PERSON_NAME]" at bounding box center [174, 216] width 58 height 10
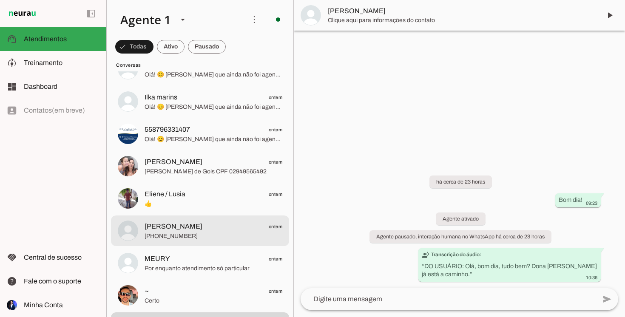
scroll to position [812, 0]
click at [200, 226] on span "[PERSON_NAME] ontem" at bounding box center [214, 227] width 138 height 11
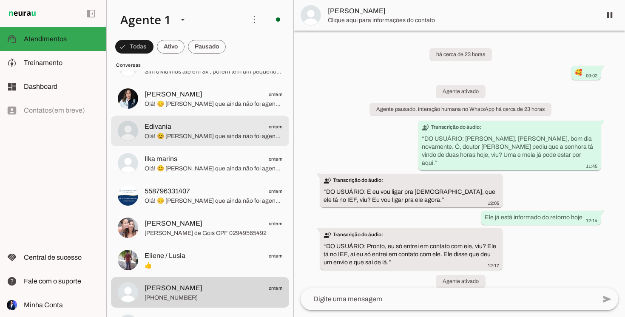
scroll to position [752, 0]
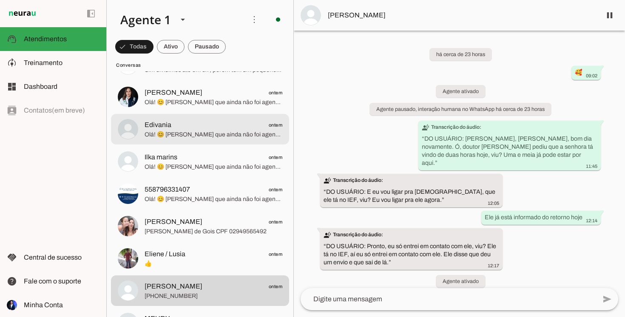
click at [203, 119] on div at bounding box center [214, 129] width 138 height 21
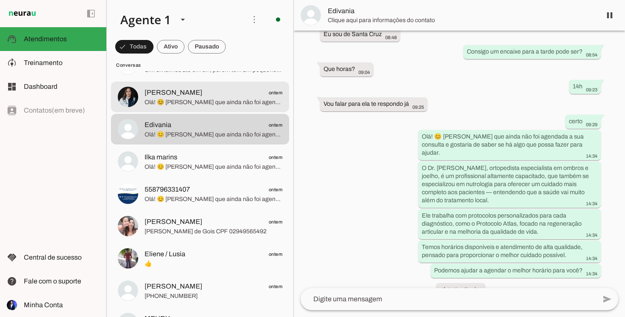
click at [215, 88] on span "[PERSON_NAME] ontem" at bounding box center [214, 93] width 138 height 11
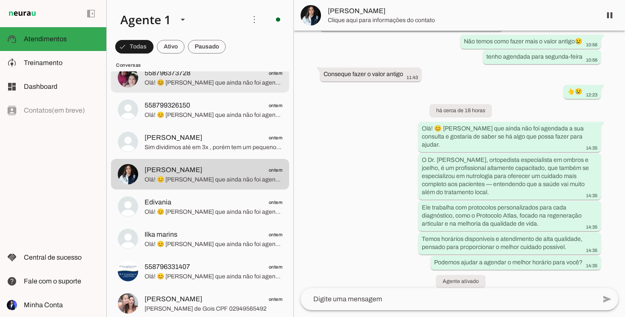
scroll to position [674, 0]
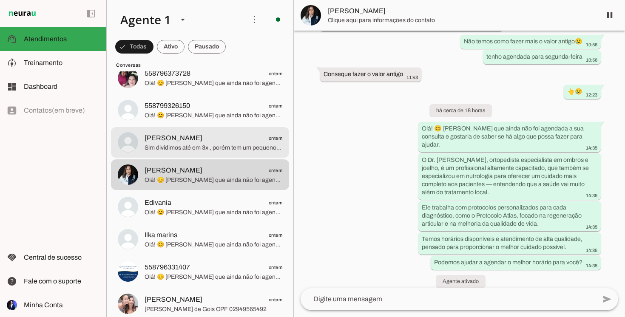
click at [206, 144] on span "Sim dividimos até em 3x , porém tem um pequeno acréscimo da maquineta" at bounding box center [214, 148] width 138 height 9
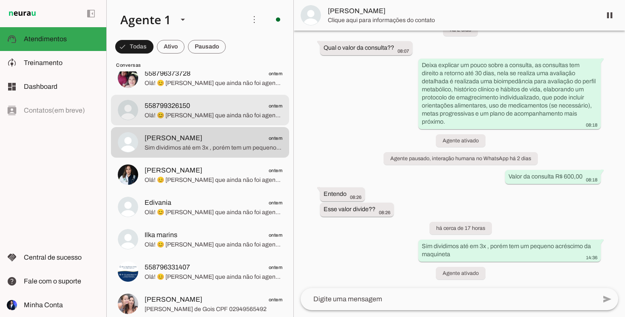
click at [225, 106] on span "558799326150 ontem" at bounding box center [214, 106] width 138 height 11
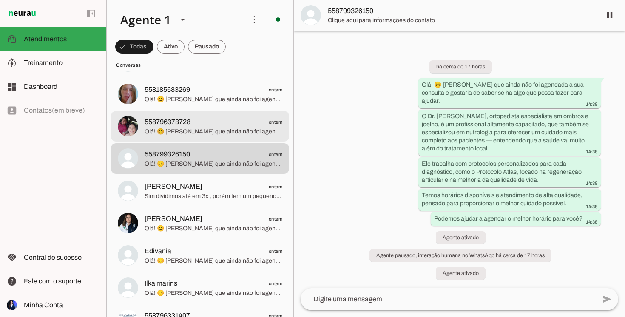
scroll to position [614, 0]
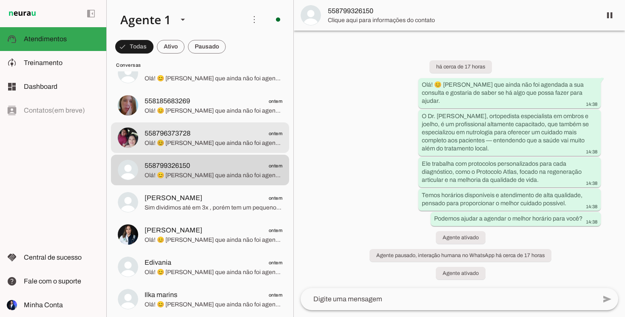
click at [217, 135] on span "558796373728 ontem" at bounding box center [214, 133] width 138 height 11
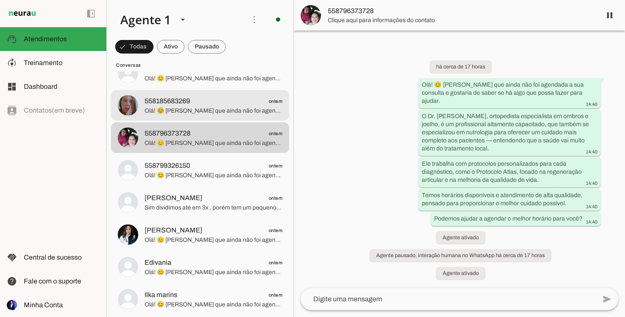
click at [236, 100] on span "558185683269 ontem" at bounding box center [214, 101] width 138 height 11
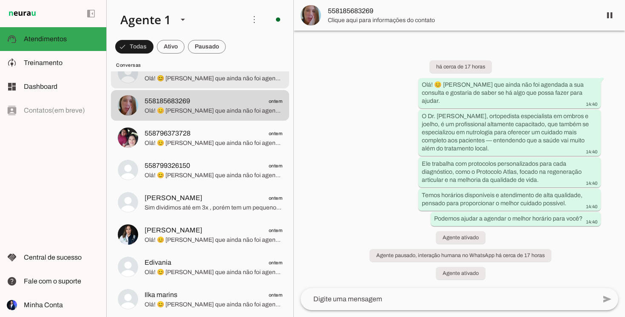
click at [240, 77] on span "Olá! 😊 [PERSON_NAME] que ainda não foi agendada a sua consulta e gostaria de sa…" at bounding box center [214, 78] width 138 height 9
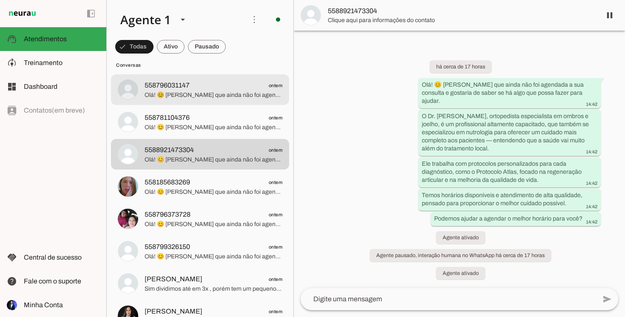
scroll to position [533, 0]
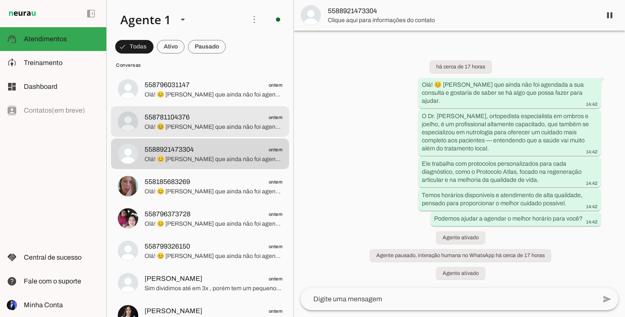
click at [227, 117] on span "558781104376 ontem" at bounding box center [214, 117] width 138 height 11
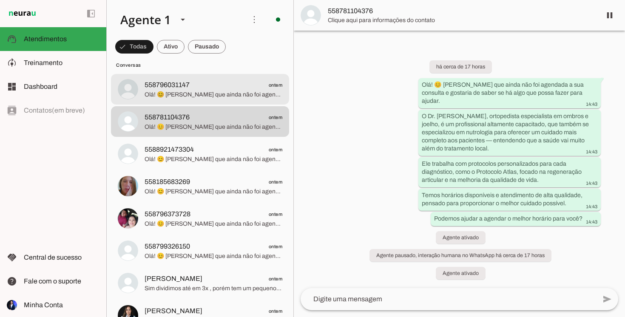
click at [231, 86] on span "558796031147 ontem" at bounding box center [214, 85] width 138 height 11
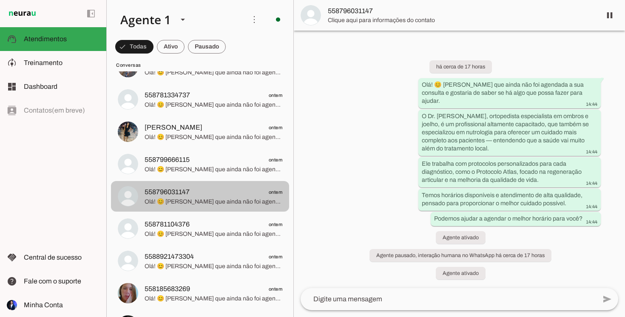
scroll to position [425, 0]
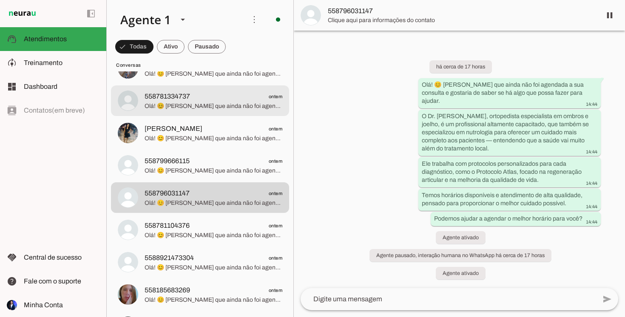
click at [221, 105] on span "Olá! 😊 [PERSON_NAME] que ainda não foi agendada a sua consulta e gostaria de sa…" at bounding box center [214, 106] width 138 height 9
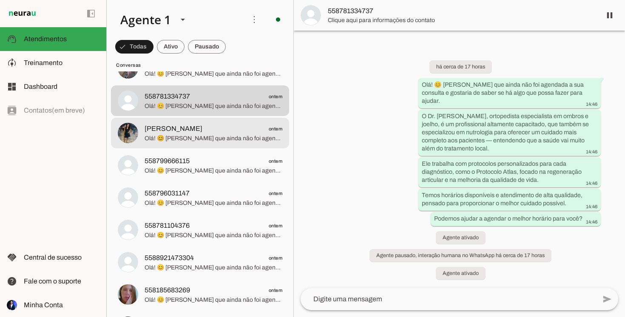
click at [215, 130] on span "[PERSON_NAME] ontem" at bounding box center [214, 129] width 138 height 11
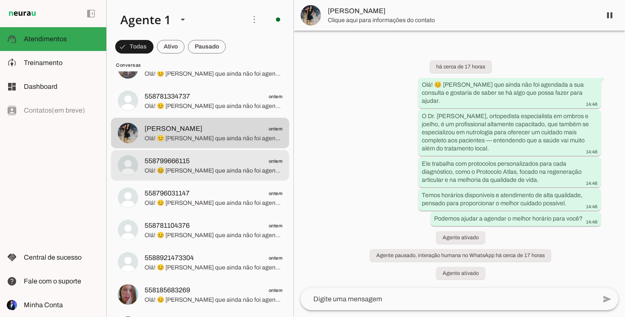
click at [214, 164] on span "558799666115 ontem" at bounding box center [214, 161] width 138 height 11
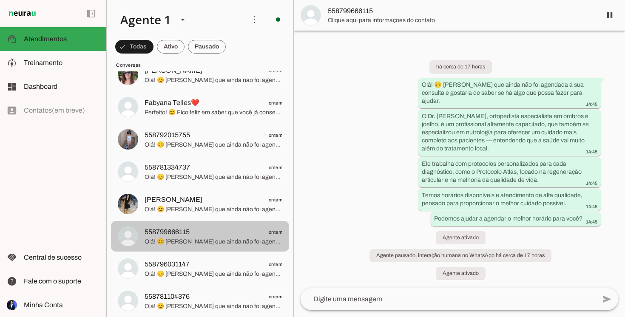
scroll to position [355, 0]
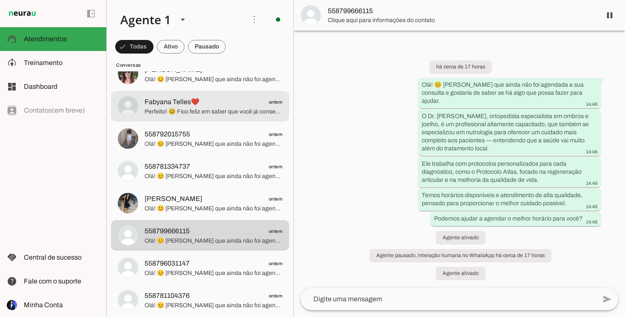
click at [230, 110] on span "Perfeito! 😊 Fico feliz em saber que você já conseguiu resolver. Qualquer coisa …" at bounding box center [214, 112] width 138 height 9
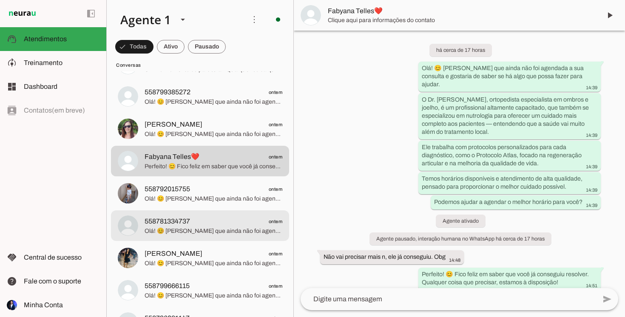
scroll to position [282, 0]
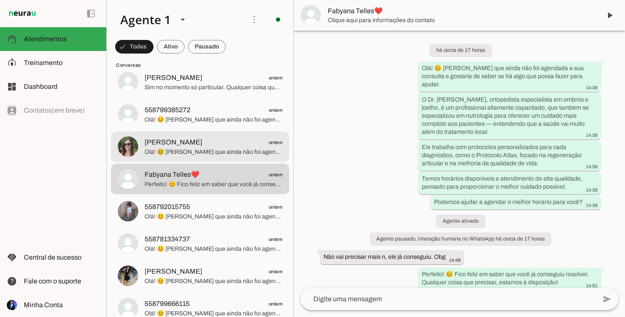
click at [227, 156] on div at bounding box center [214, 147] width 138 height 21
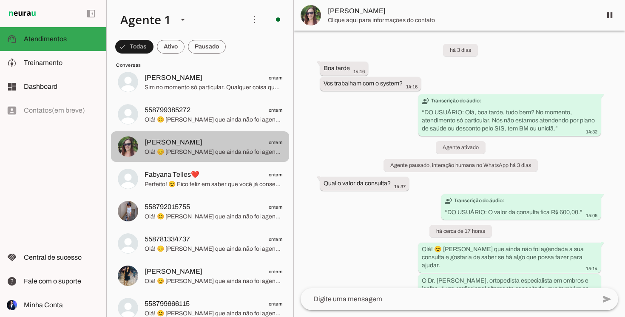
scroll to position [126, 0]
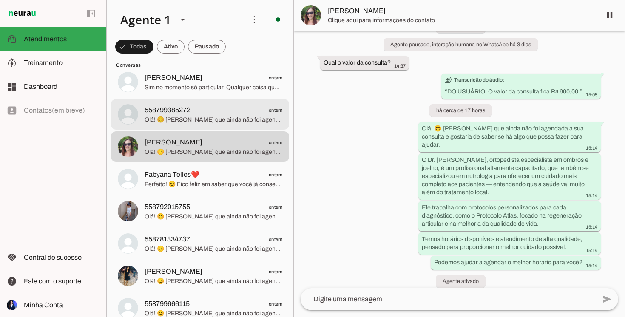
click at [229, 112] on span "558799385272 ontem" at bounding box center [214, 110] width 138 height 11
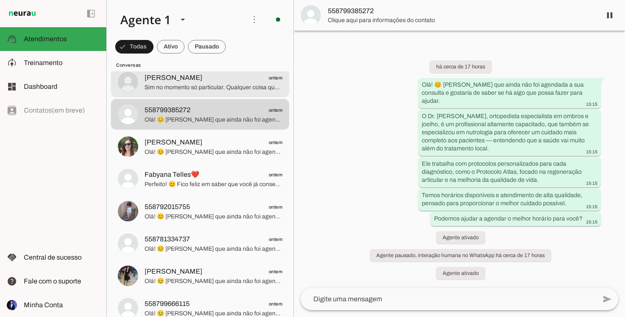
click at [235, 84] on span "Sim no momento só particular. Qualquer coisa que precisar, estamos à disposição!" at bounding box center [214, 87] width 138 height 9
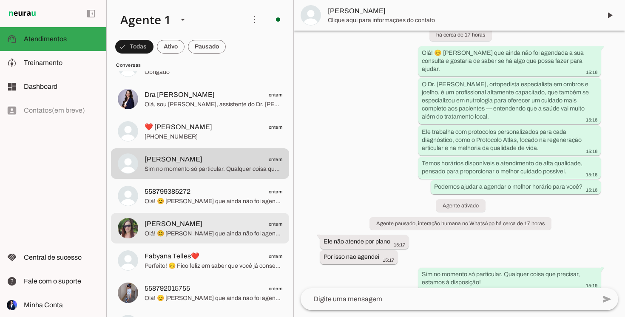
scroll to position [200, 0]
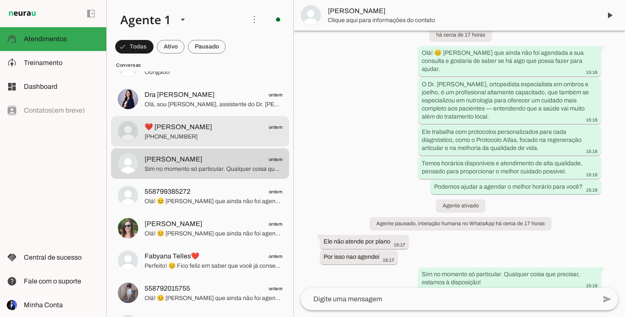
click at [214, 129] on span "❤️ [PERSON_NAME] ontem" at bounding box center [214, 127] width 138 height 11
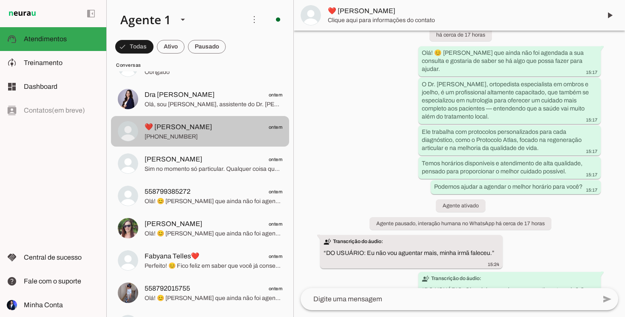
scroll to position [66, 0]
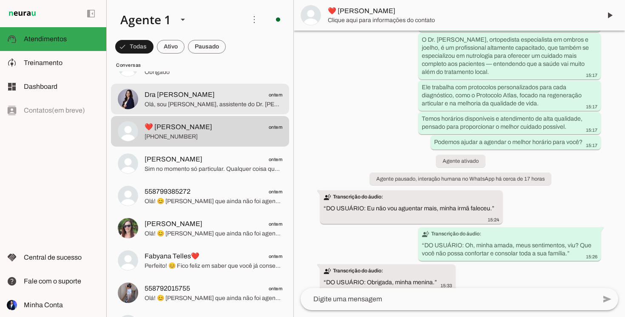
click at [216, 92] on span "Dra [PERSON_NAME] ontem" at bounding box center [214, 95] width 138 height 11
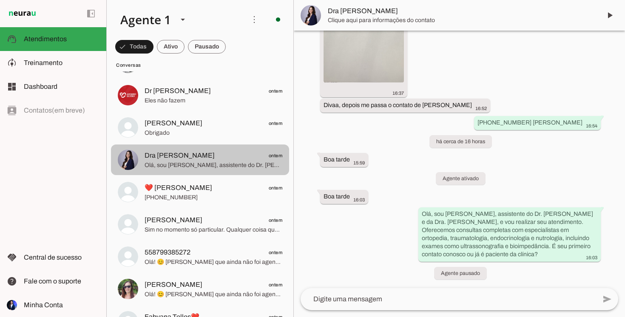
scroll to position [111, 0]
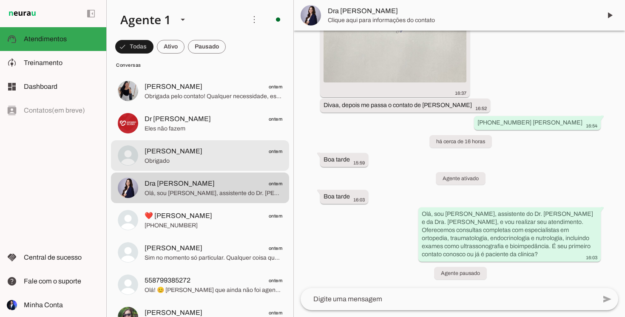
click at [196, 151] on span "[PERSON_NAME] ontem" at bounding box center [214, 151] width 138 height 11
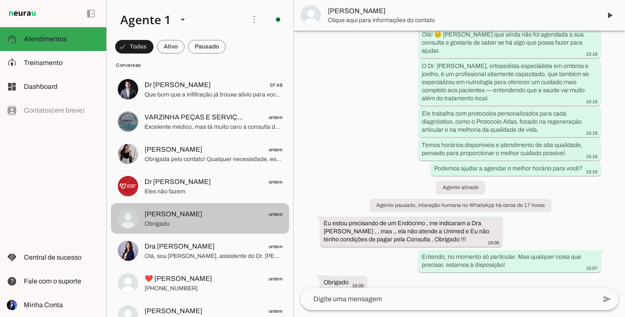
scroll to position [48, 0]
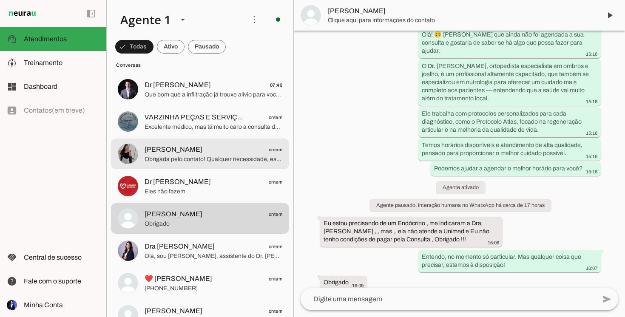
click at [196, 151] on span "[PERSON_NAME] ontem" at bounding box center [214, 150] width 138 height 11
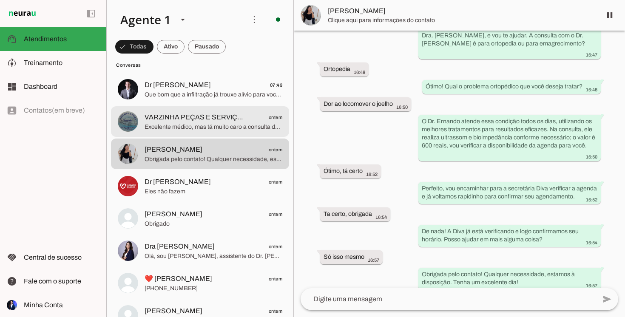
click at [208, 125] on span "Excelente médico, mas tá muito caro a consulta dele em relação a outros ortoped…" at bounding box center [214, 127] width 138 height 9
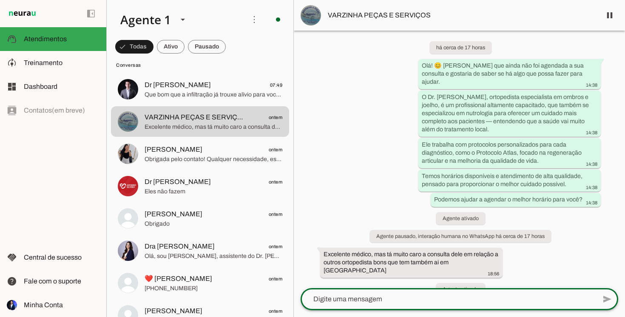
click at [424, 301] on textarea at bounding box center [449, 299] width 296 height 10
type textarea "e"
click at [348, 300] on textarea "Entendo. O Dr. Ernando" at bounding box center [449, 299] width 296 height 10
click at [447, 310] on div "Entendo. A consulta com Dr. Ernando send" at bounding box center [460, 299] width 318 height 22
click at [443, 304] on textarea "Entendo. A consulta com Dr. Ernando" at bounding box center [449, 299] width 296 height 10
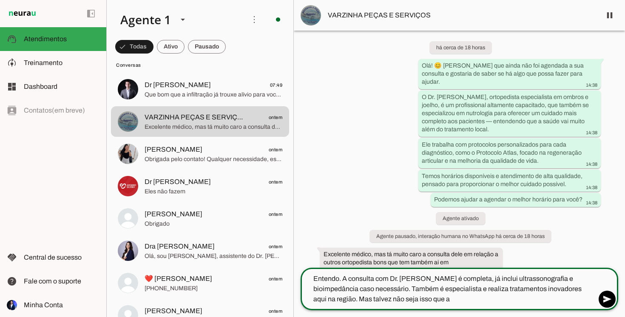
click at [313, 302] on textarea "Entendo. A consulta com Dr. [PERSON_NAME] é completa, já inclui ultrassonografi…" at bounding box center [449, 289] width 296 height 31
click at [314, 303] on textarea "Entendo. A consulta com Dr. [PERSON_NAME] é completa, já inclui ultrassonografi…" at bounding box center [449, 289] width 296 height 31
click at [450, 298] on textarea "Entendo. A consulta com Dr. [PERSON_NAME] é completa, já inclui ultrassonografi…" at bounding box center [449, 289] width 296 height 31
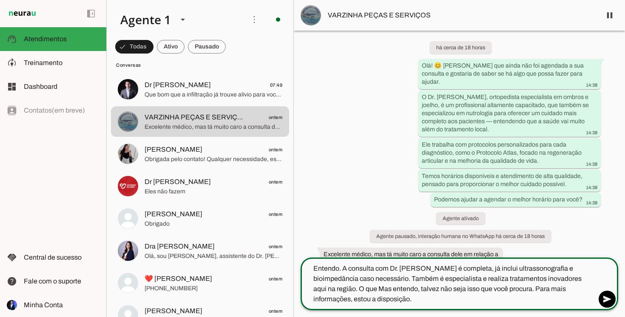
drag, startPoint x: 366, startPoint y: 289, endPoint x: 328, endPoint y: 290, distance: 38.3
click at [328, 290] on textarea "Entendo. A consulta com Dr. [PERSON_NAME] é completa, já inclui ultrassonografi…" at bounding box center [449, 284] width 296 height 41
click at [315, 290] on textarea "Entendo. A consulta com Dr. [PERSON_NAME] é completa, já inclui ultrassonografi…" at bounding box center [449, 284] width 296 height 41
type textarea "Entendo. A consulta com Dr. [PERSON_NAME] é completa, já inclui ultrassonografi…"
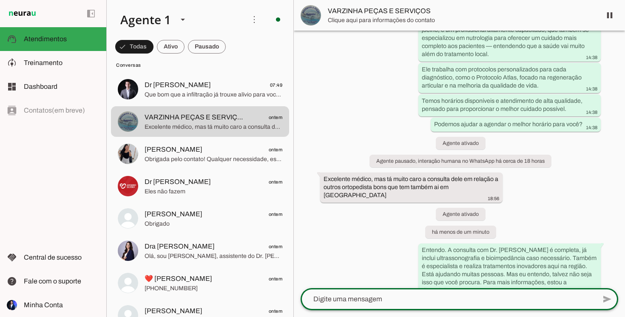
scroll to position [83, 0]
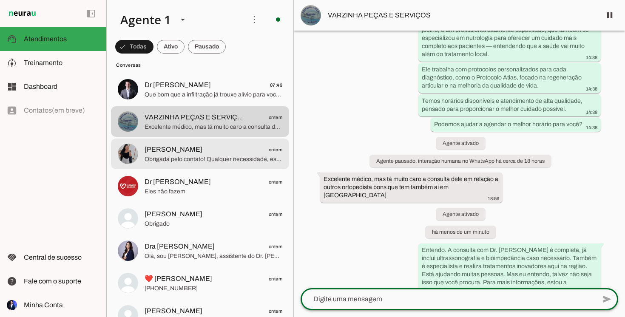
click at [187, 146] on span "[PERSON_NAME] ontem" at bounding box center [214, 150] width 138 height 11
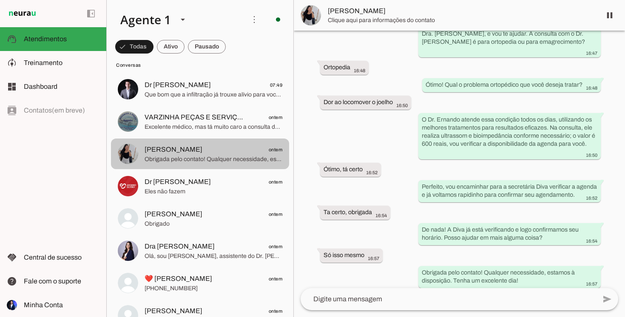
scroll to position [82, 0]
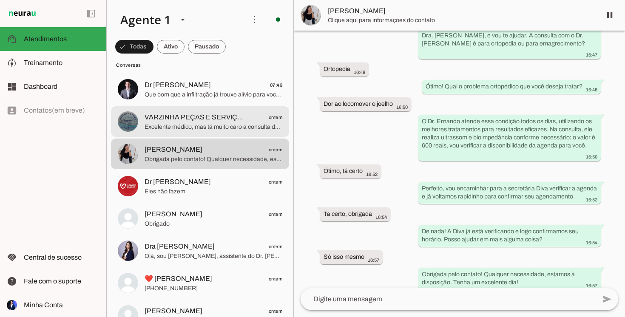
click at [196, 130] on span "Excelente médico, mas tá muito caro a consulta dele em relação a outros ortoped…" at bounding box center [214, 127] width 138 height 9
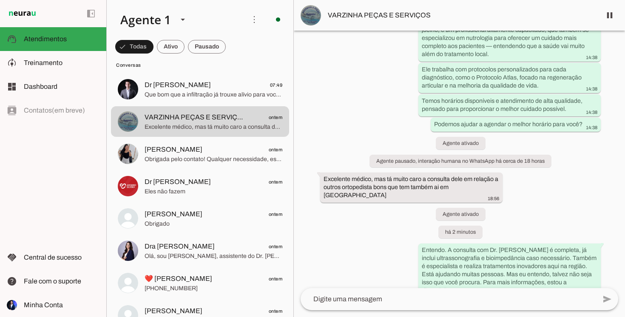
click at [378, 14] on span "VARZINHA PEÇAS E SERVIÇOS" at bounding box center [461, 15] width 267 height 10
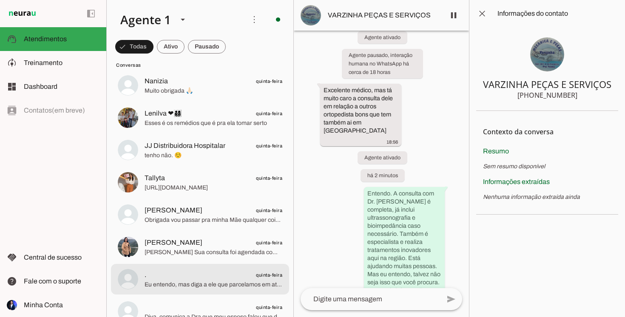
scroll to position [1366, 0]
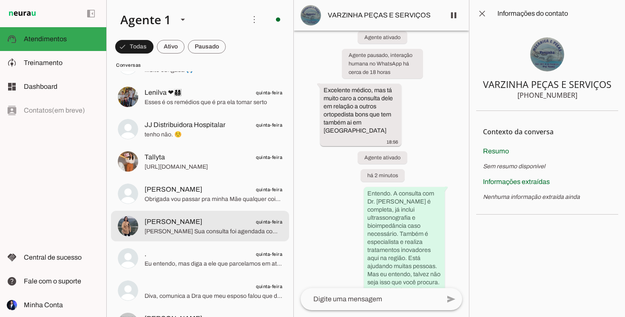
click at [209, 222] on span "[PERSON_NAME] quinta-feira" at bounding box center [214, 222] width 138 height 11
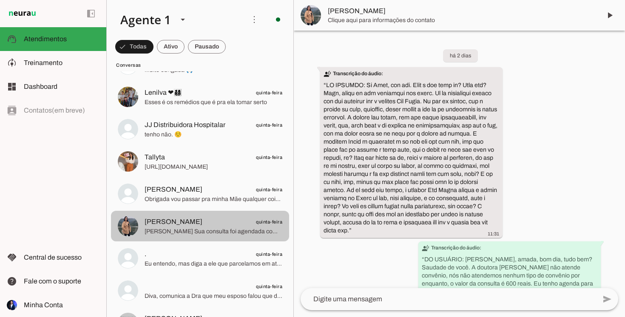
scroll to position [534, 0]
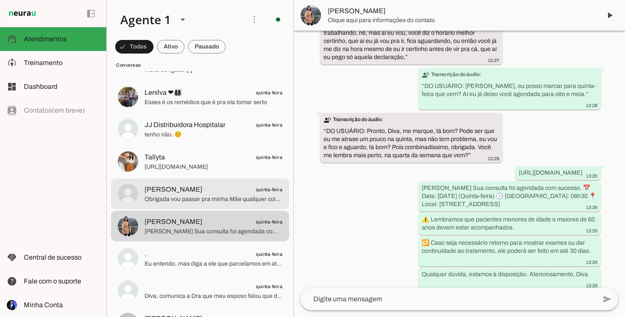
click at [205, 198] on span "Obrigada vou passar pra minha Mãe qualquer coisa eu te falo" at bounding box center [214, 199] width 138 height 9
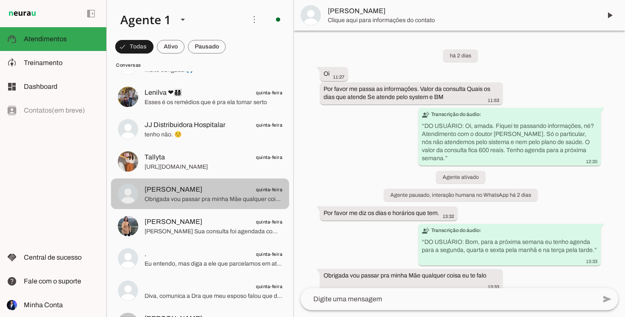
scroll to position [9, 0]
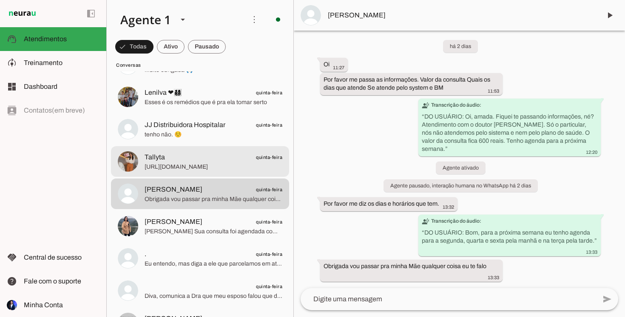
click at [189, 157] on span "Tallyta quinta-feira" at bounding box center [214, 157] width 138 height 11
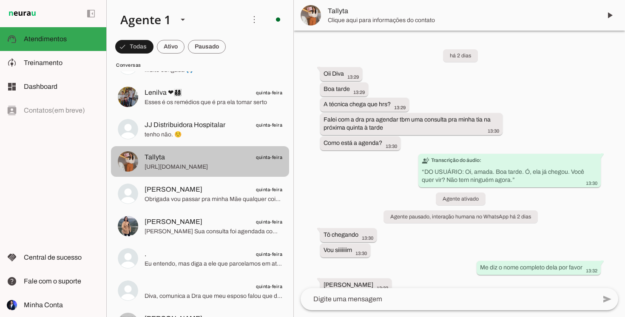
scroll to position [124, 0]
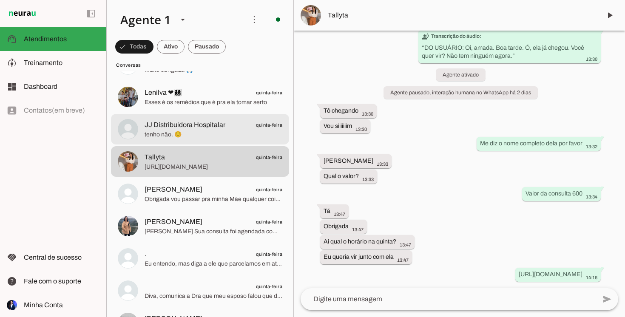
click at [205, 134] on span "tenho não. ☺️" at bounding box center [214, 135] width 138 height 9
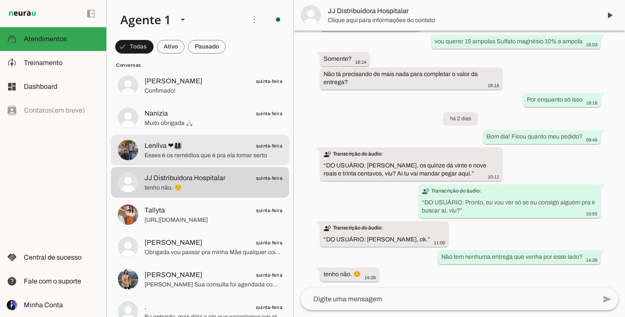
scroll to position [1312, 0]
click at [204, 153] on span "Esses é os remédios que é pra ela tomar serto" at bounding box center [214, 157] width 138 height 9
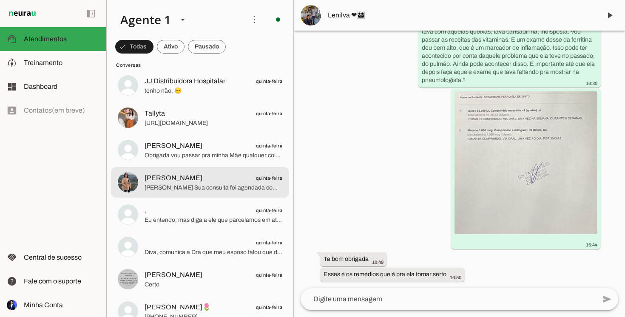
scroll to position [1413, 0]
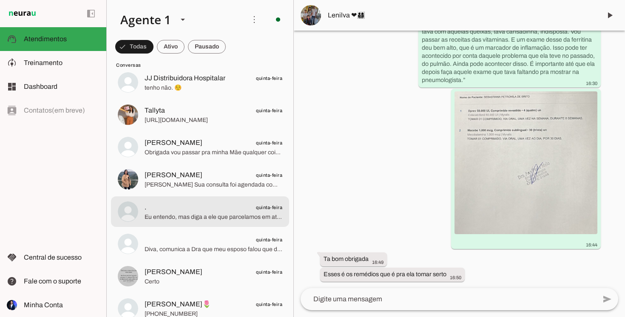
click at [181, 206] on span ". quinta-feira" at bounding box center [214, 207] width 138 height 11
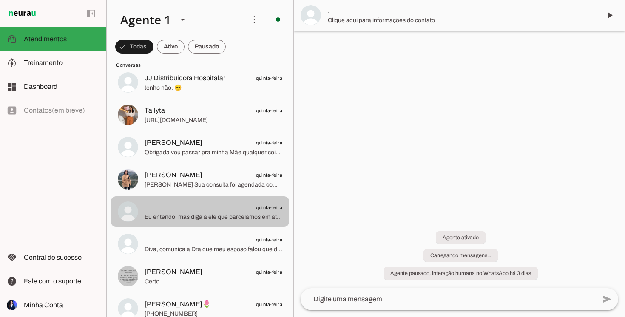
scroll to position [64, 0]
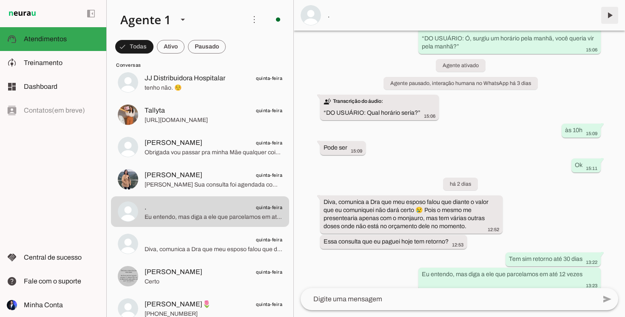
click at [608, 15] on span at bounding box center [610, 15] width 20 height 20
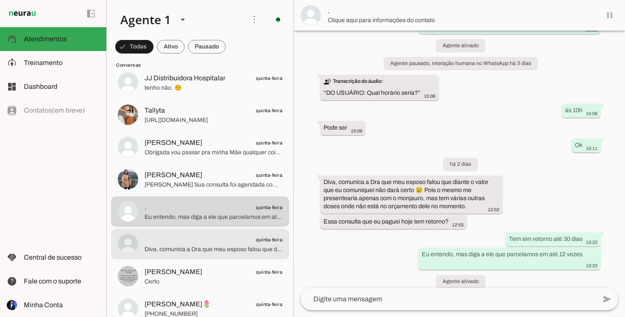
click at [172, 239] on span "quinta-feira" at bounding box center [214, 240] width 138 height 11
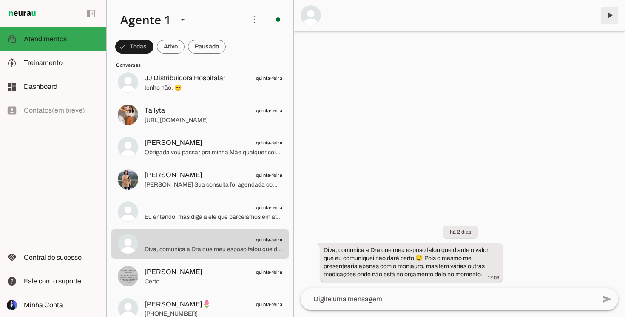
click at [611, 15] on span at bounding box center [610, 15] width 20 height 20
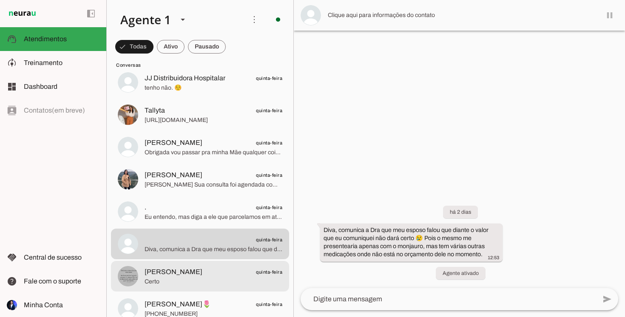
click at [180, 283] on span "Certo" at bounding box center [214, 282] width 138 height 9
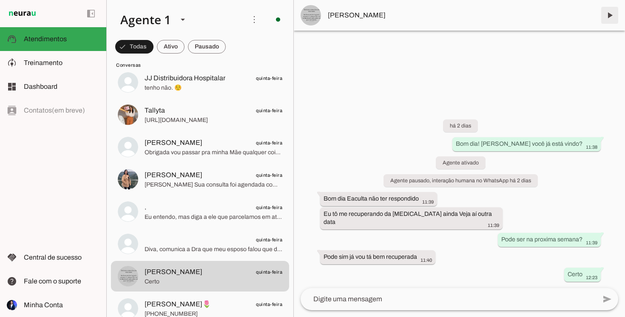
click at [607, 20] on span at bounding box center [610, 15] width 20 height 20
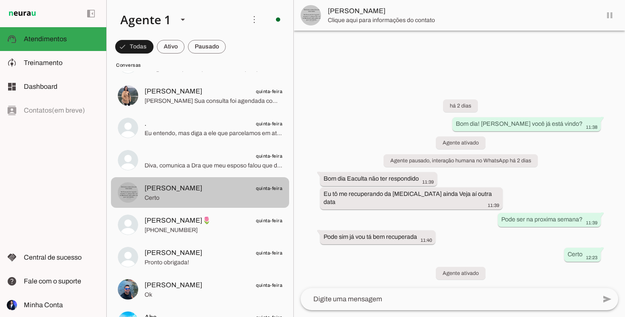
scroll to position [1501, 0]
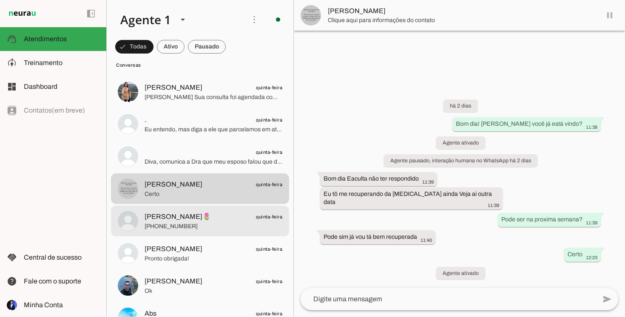
click at [211, 228] on span "[PHONE_NUMBER]" at bounding box center [214, 226] width 138 height 9
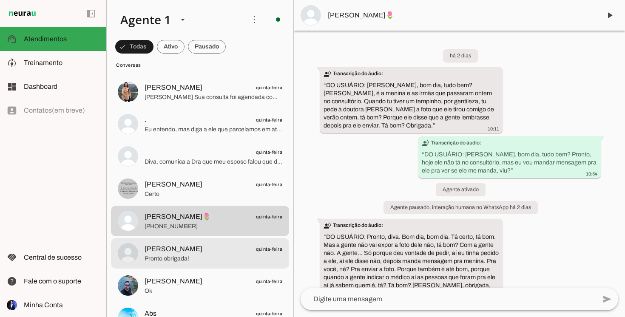
click at [198, 252] on span "[PERSON_NAME] quinta-feira" at bounding box center [214, 249] width 138 height 11
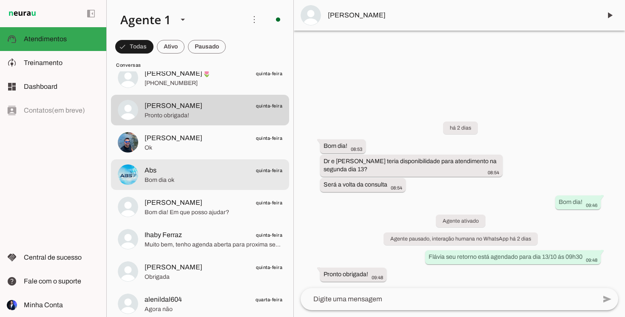
scroll to position [1661, 0]
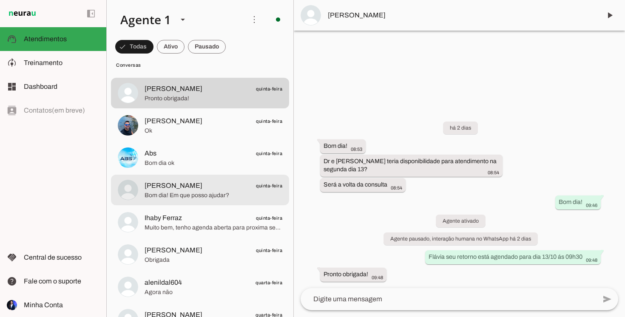
click at [189, 197] on span "Bom dia! Em que posso ajudar?" at bounding box center [214, 195] width 138 height 9
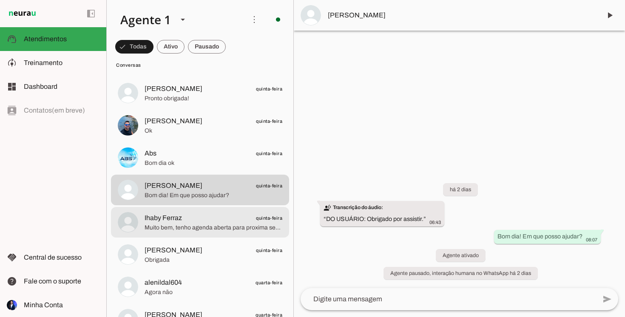
click at [191, 216] on span "Ihaby Ferraz quinta-feira" at bounding box center [214, 218] width 138 height 11
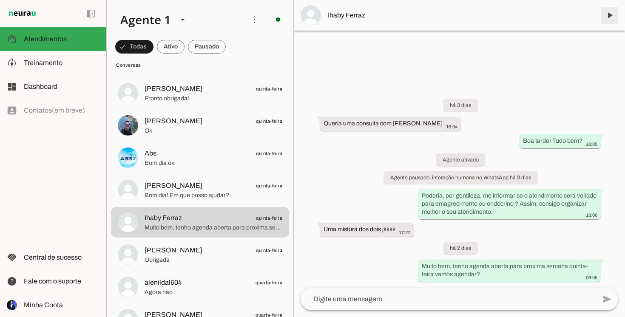
click at [609, 13] on span at bounding box center [610, 15] width 20 height 20
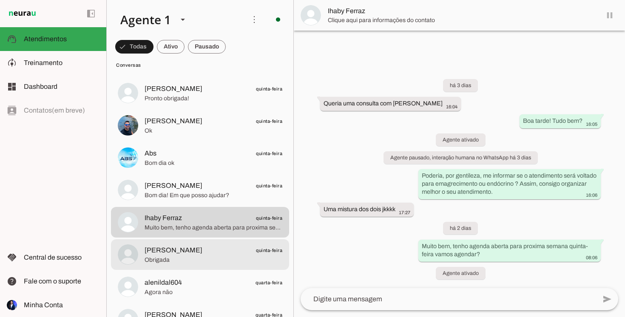
click at [171, 250] on span "[PERSON_NAME]" at bounding box center [174, 250] width 58 height 10
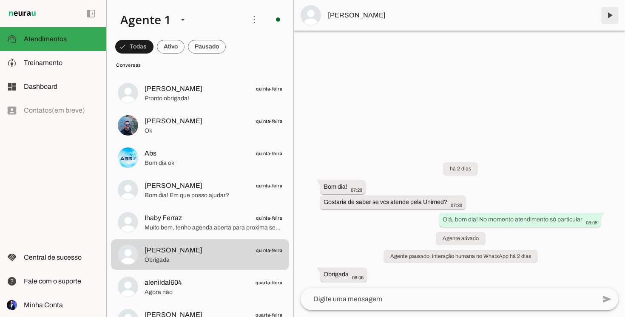
click at [609, 17] on span at bounding box center [610, 15] width 20 height 20
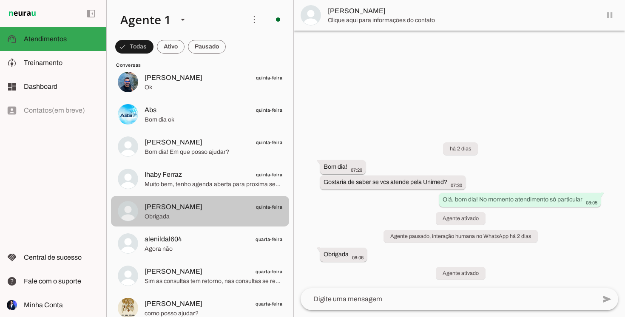
scroll to position [1707, 0]
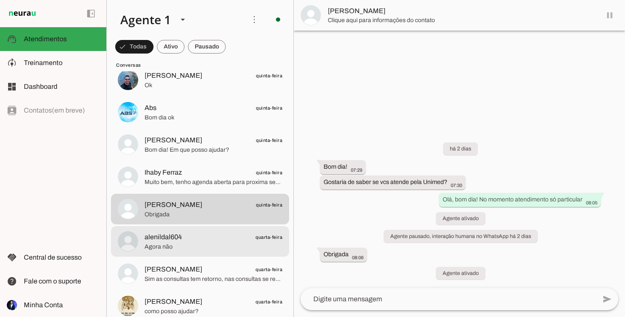
click at [184, 250] on span "Agora não" at bounding box center [214, 247] width 138 height 9
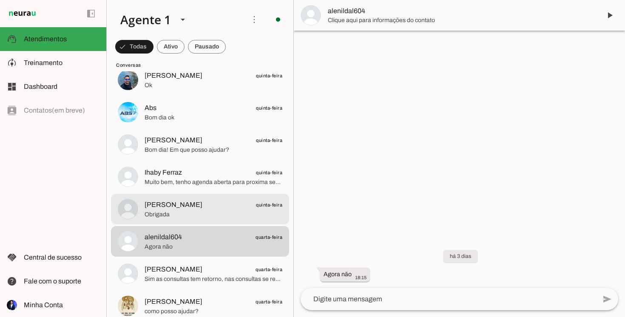
click at [186, 210] on span "[PERSON_NAME]" at bounding box center [174, 205] width 58 height 10
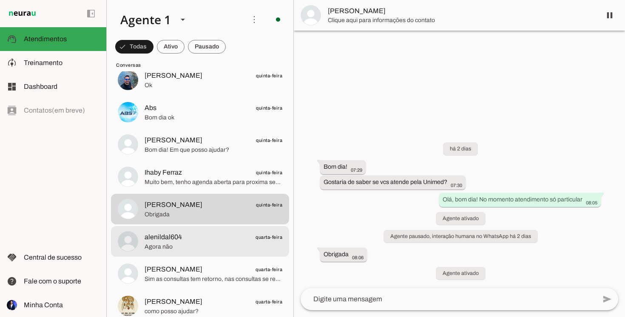
click at [164, 243] on span "Agora não" at bounding box center [214, 247] width 138 height 9
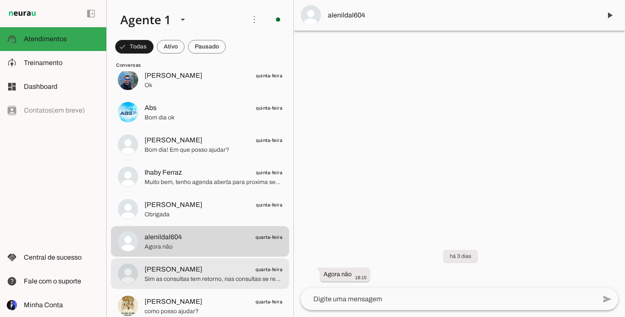
click at [170, 274] on span "[PERSON_NAME] quarta-feira" at bounding box center [214, 270] width 138 height 11
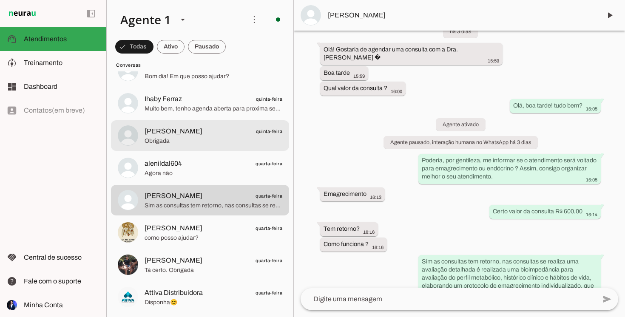
scroll to position [1785, 0]
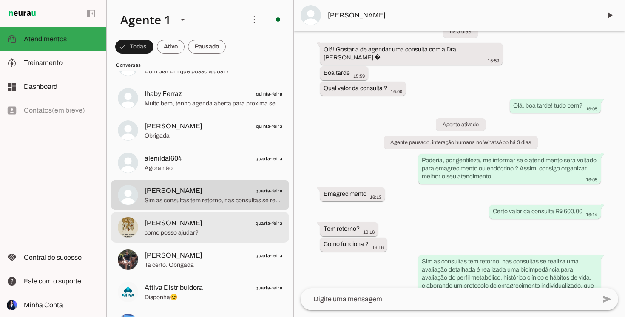
click at [197, 218] on span "[PERSON_NAME] quarta-feira" at bounding box center [214, 223] width 138 height 11
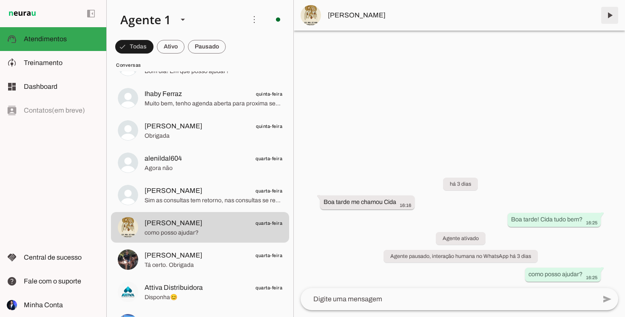
click at [613, 14] on span at bounding box center [610, 15] width 20 height 20
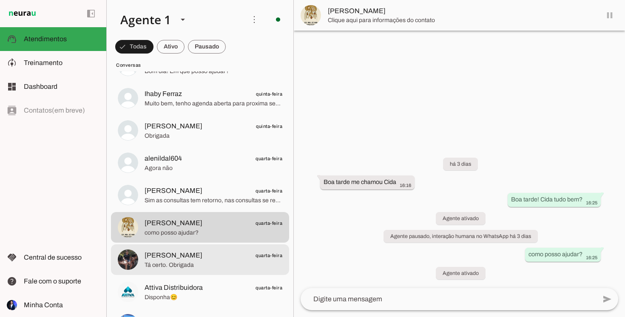
click at [161, 253] on span "[PERSON_NAME]" at bounding box center [174, 256] width 58 height 10
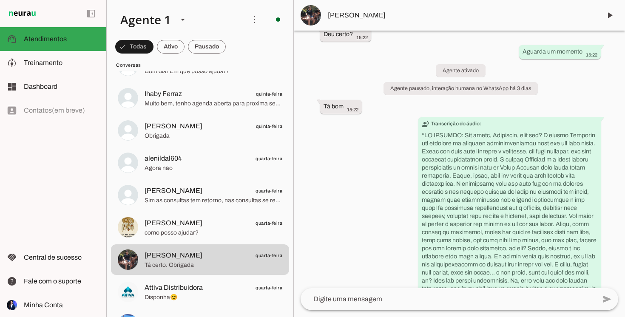
scroll to position [88, 0]
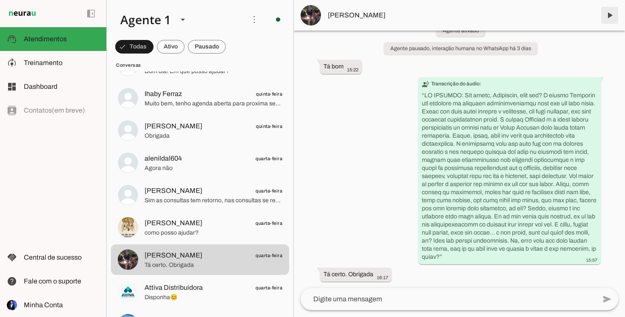
click at [610, 16] on span at bounding box center [610, 15] width 20 height 20
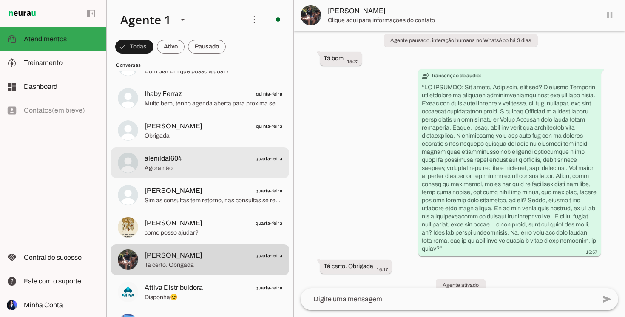
scroll to position [108, 0]
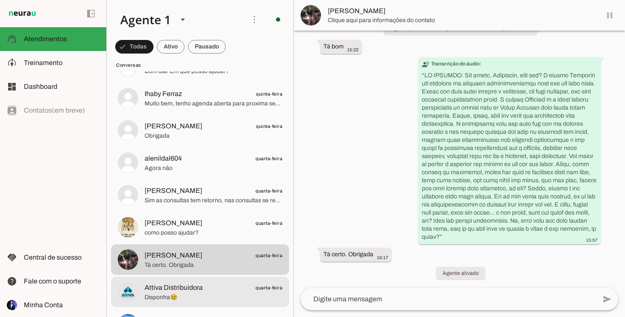
click at [189, 294] on span "Disponha😊" at bounding box center [214, 298] width 138 height 9
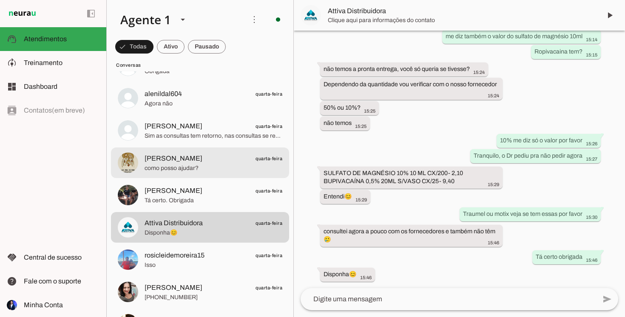
scroll to position [1850, 0]
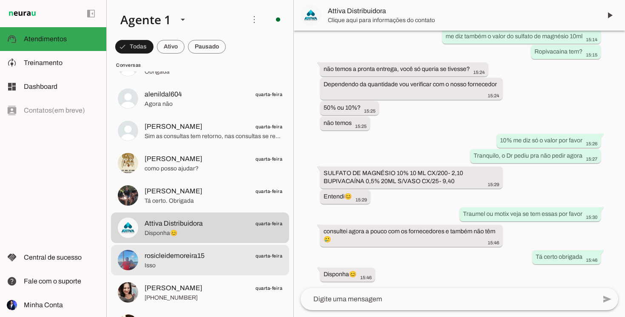
click at [191, 259] on span "rosicleidemoreira15" at bounding box center [175, 256] width 60 height 10
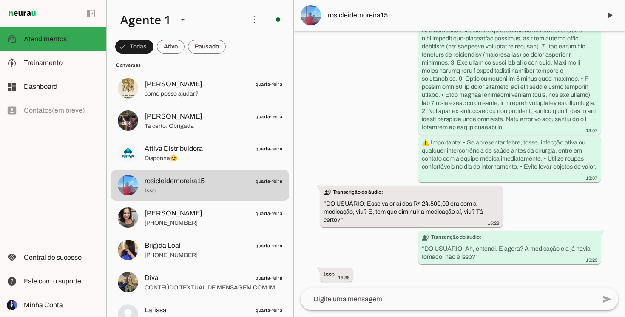
scroll to position [1925, 0]
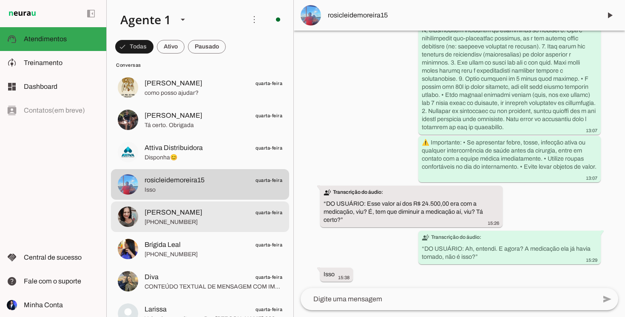
click at [174, 216] on span "[PERSON_NAME]" at bounding box center [174, 213] width 58 height 10
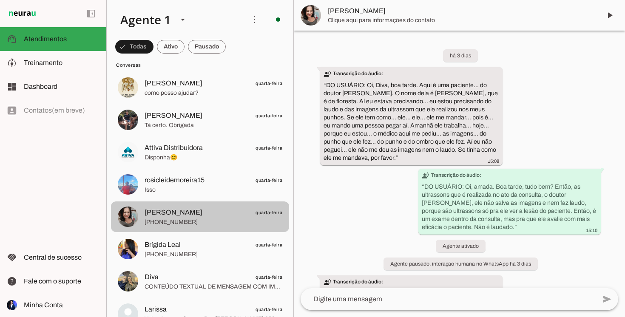
scroll to position [35, 0]
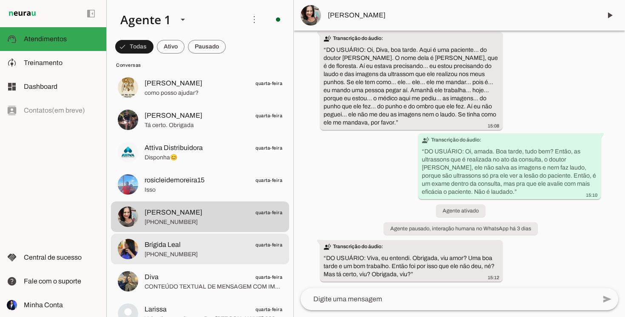
click at [192, 244] on span "Brígida Leal quarta-feira" at bounding box center [214, 245] width 138 height 11
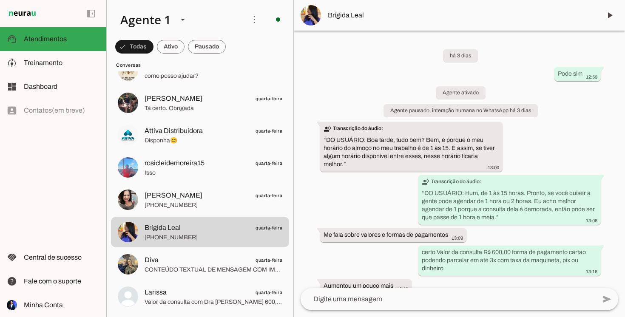
scroll to position [88, 0]
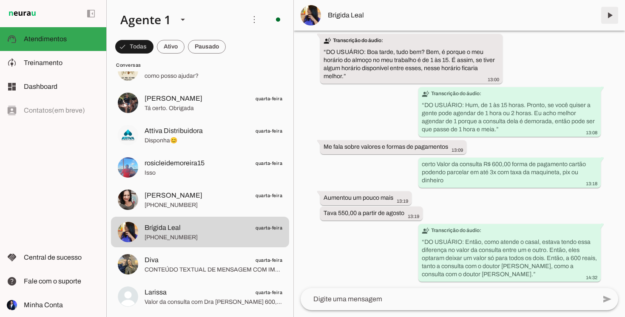
click at [610, 14] on span at bounding box center [610, 15] width 20 height 20
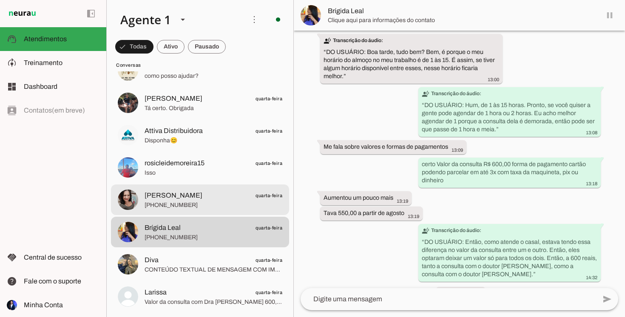
scroll to position [108, 0]
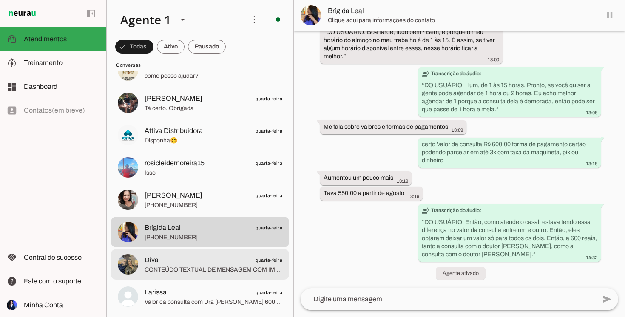
click at [203, 258] on span "Diva quarta-feira" at bounding box center [214, 260] width 138 height 11
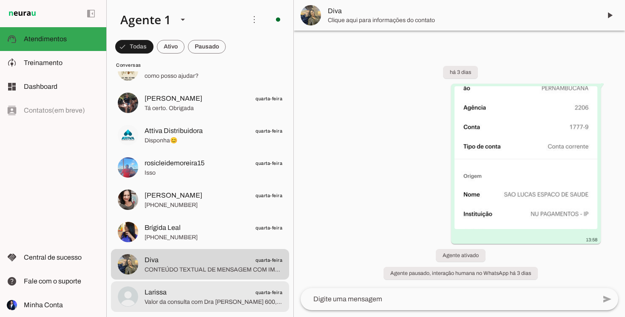
click at [197, 298] on span "Valor da consulta com Dra [PERSON_NAME] 600,00" at bounding box center [214, 302] width 138 height 9
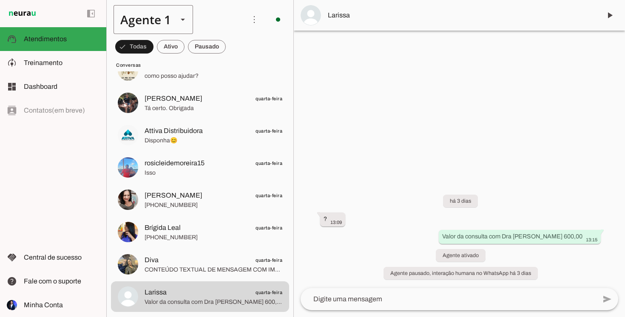
click at [181, 24] on slot at bounding box center [183, 19] width 10 height 10
click at [227, 76] on slot at bounding box center [266, 72] width 79 height 58
click at [49, 185] on div "left_panel_open left_panel_close" at bounding box center [53, 158] width 106 height 317
